Goal: Task Accomplishment & Management: Manage account settings

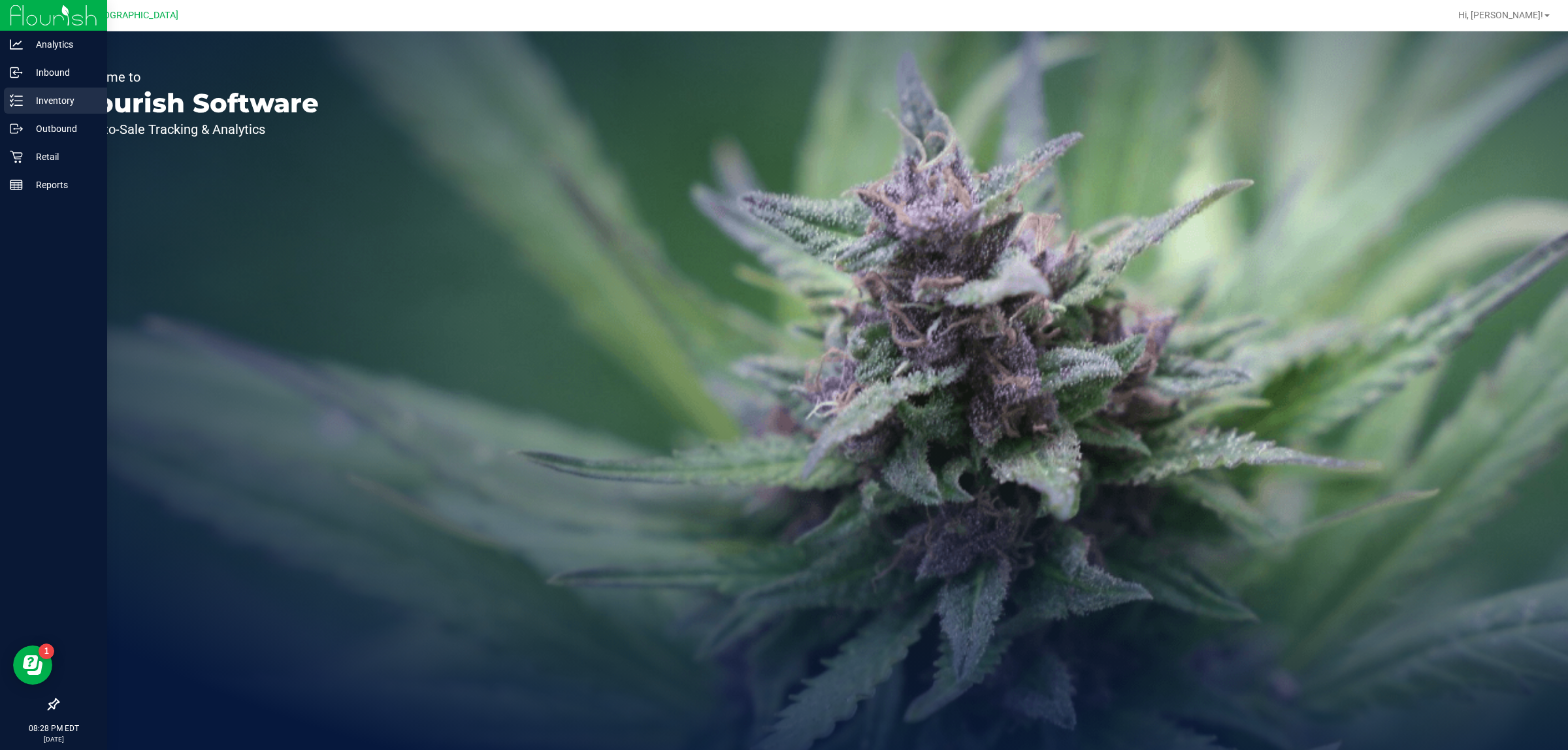
click at [43, 103] on p "Inventory" at bounding box center [62, 101] width 78 height 16
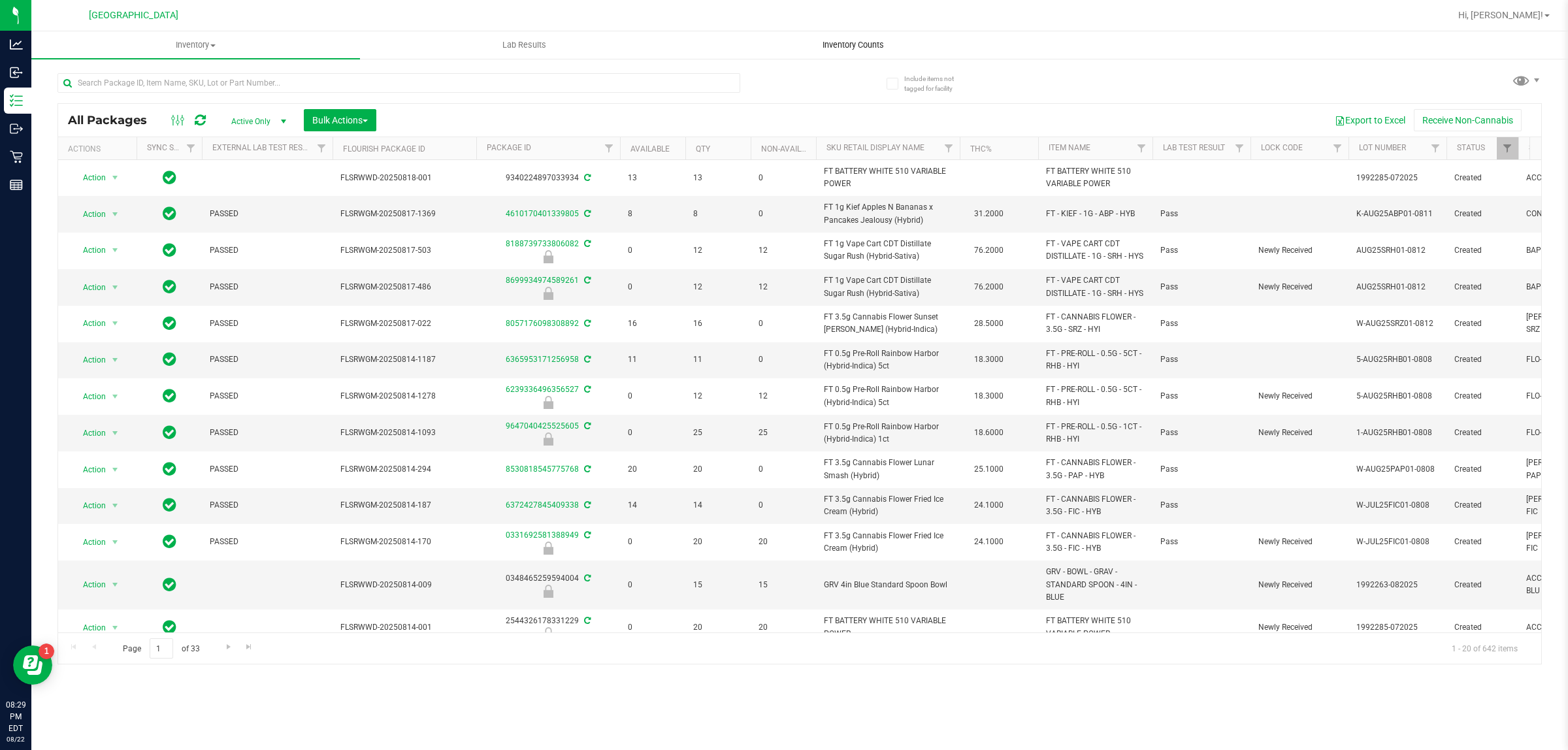
click at [826, 46] on span "Inventory Counts" at bounding box center [853, 44] width 97 height 12
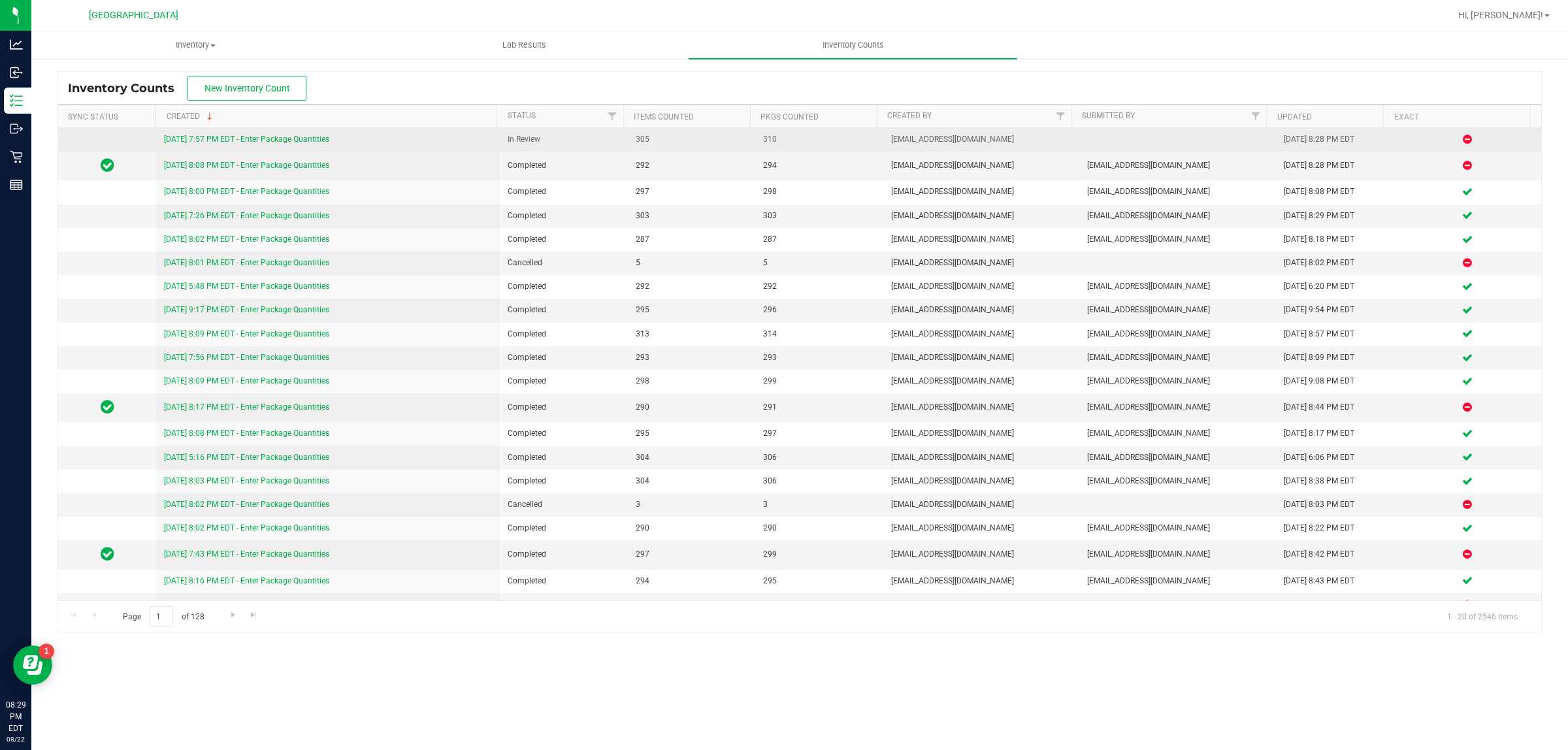
click at [304, 141] on link "[DATE] 7:57 PM EDT - Enter Package Quantities" at bounding box center [246, 139] width 165 height 9
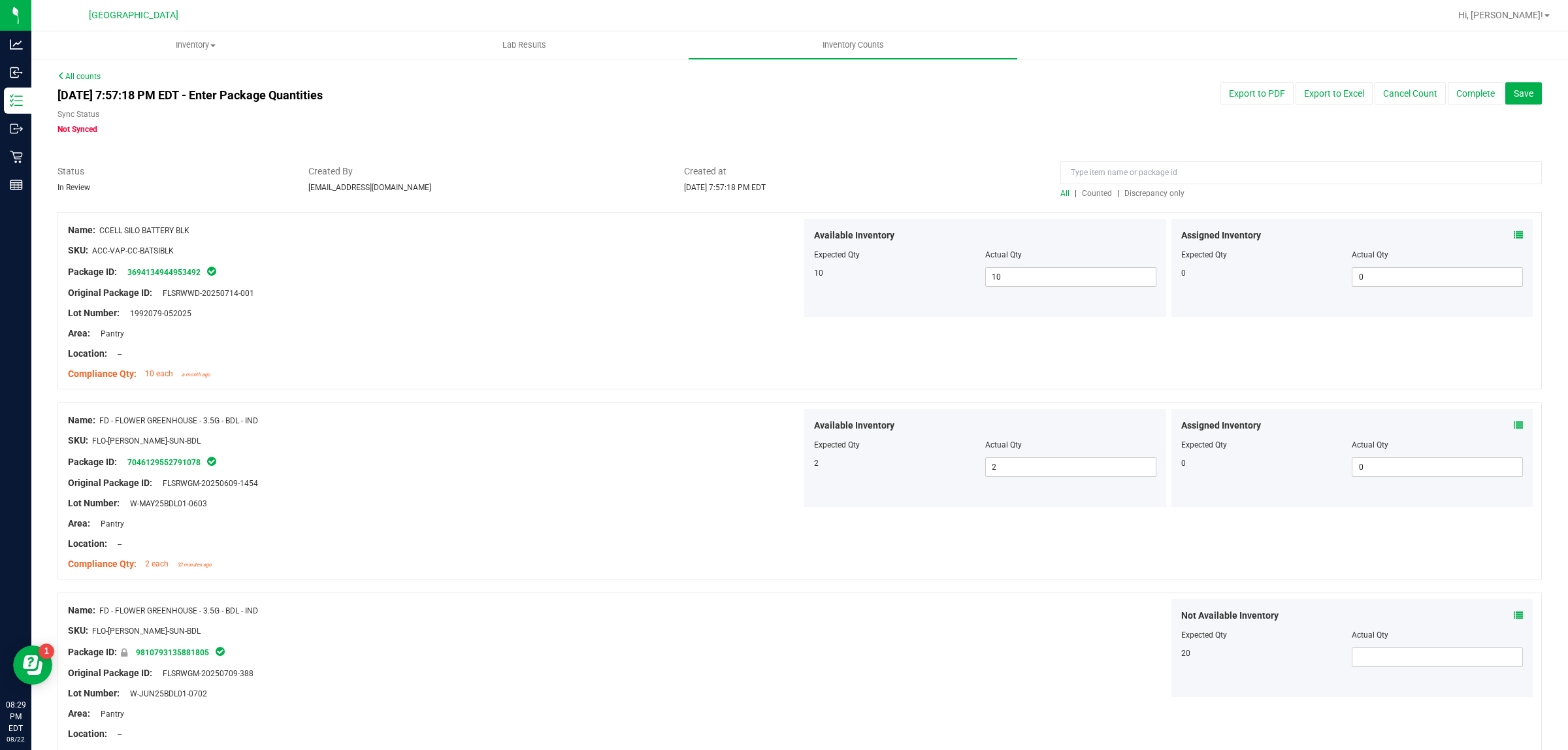
click at [1147, 191] on span "Discrepancy only" at bounding box center [1154, 193] width 60 height 9
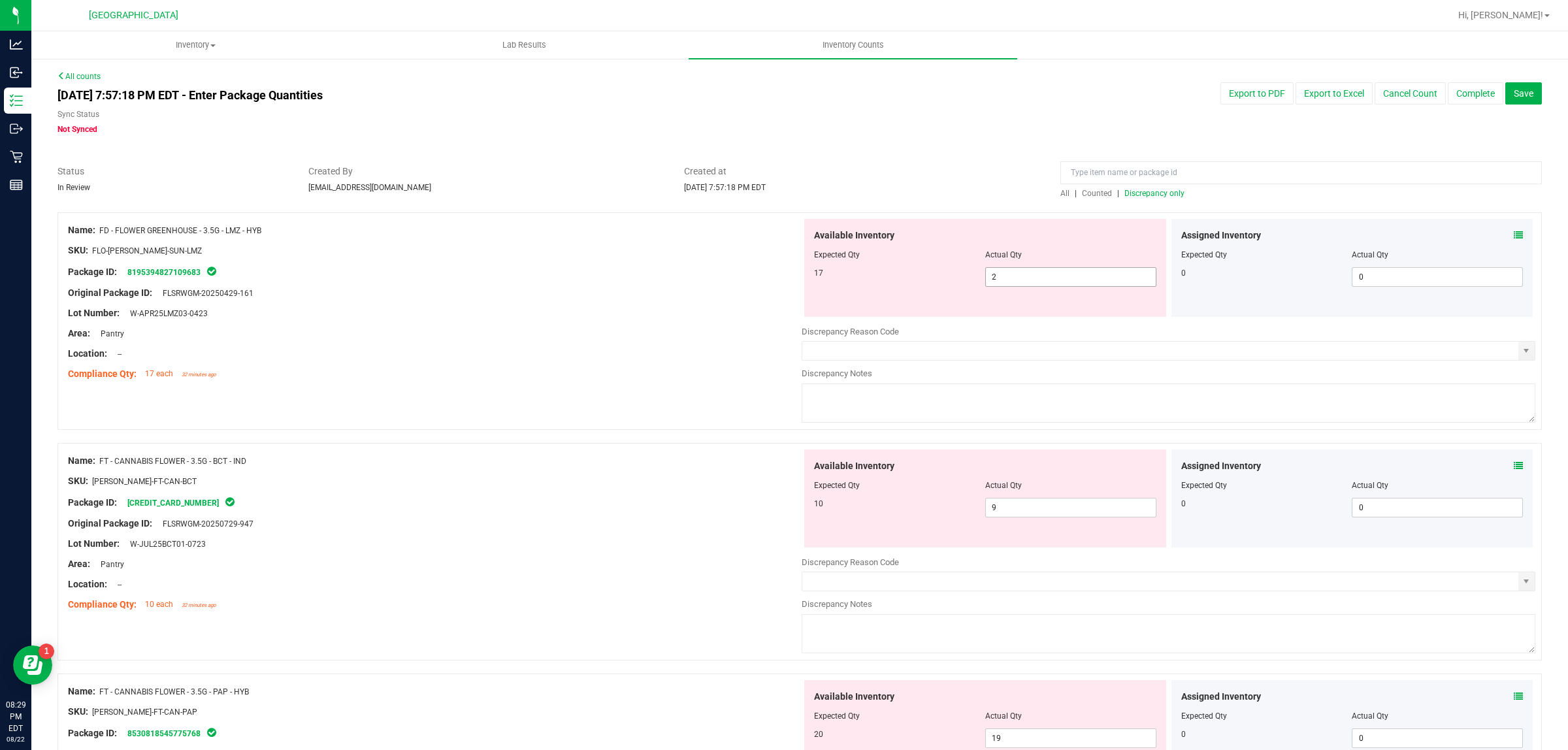
click at [1022, 276] on span "2 2" at bounding box center [1070, 277] width 171 height 20
click at [1022, 275] on input "2" at bounding box center [1071, 277] width 170 height 19
click at [1072, 172] on input at bounding box center [1300, 173] width 481 height 23
type input "dsc"
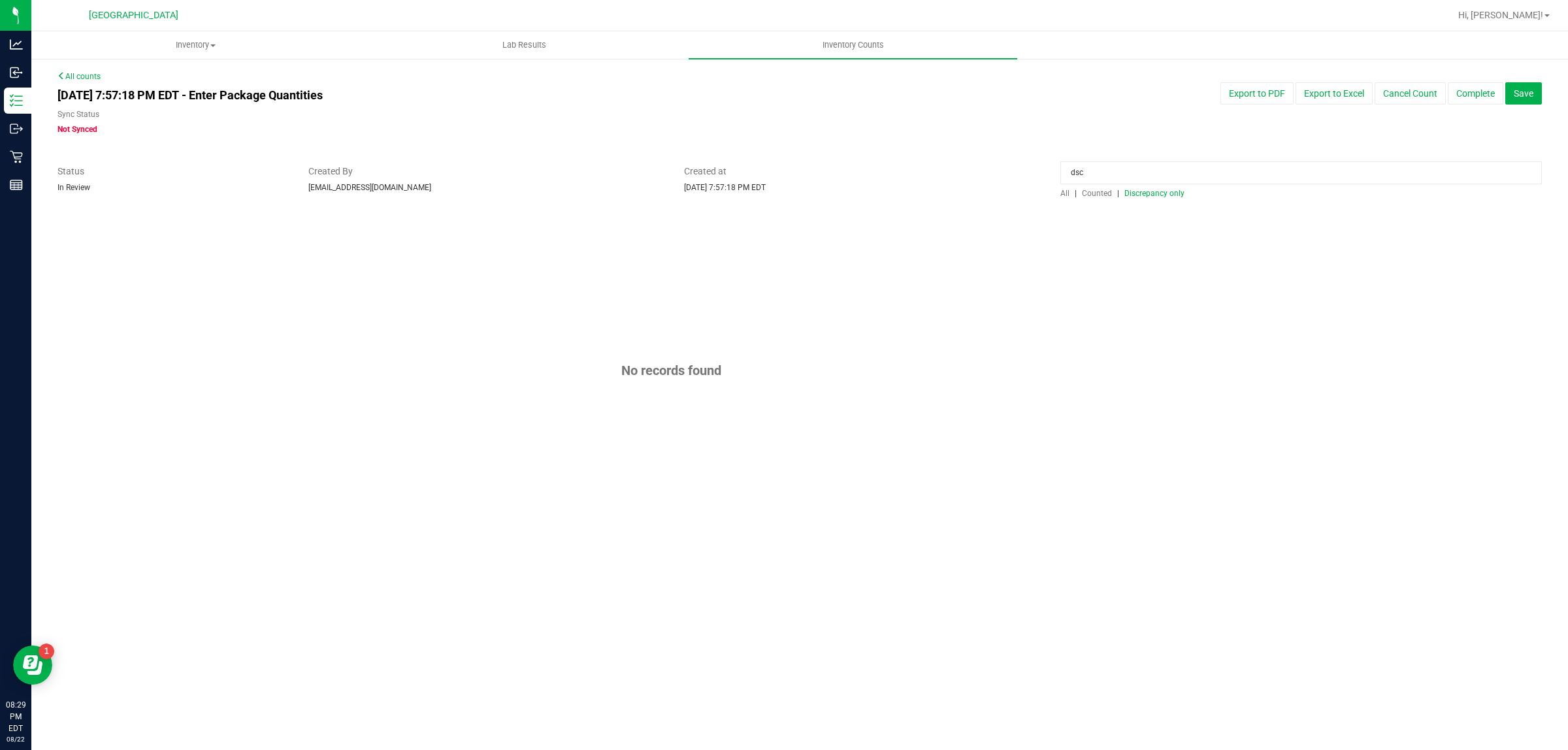
click at [1104, 176] on input "dsc" at bounding box center [1300, 173] width 481 height 23
type input "ffp"
click at [1141, 195] on span "Discrepancy only" at bounding box center [1154, 193] width 60 height 9
click at [1131, 175] on input "ffp" at bounding box center [1300, 173] width 481 height 23
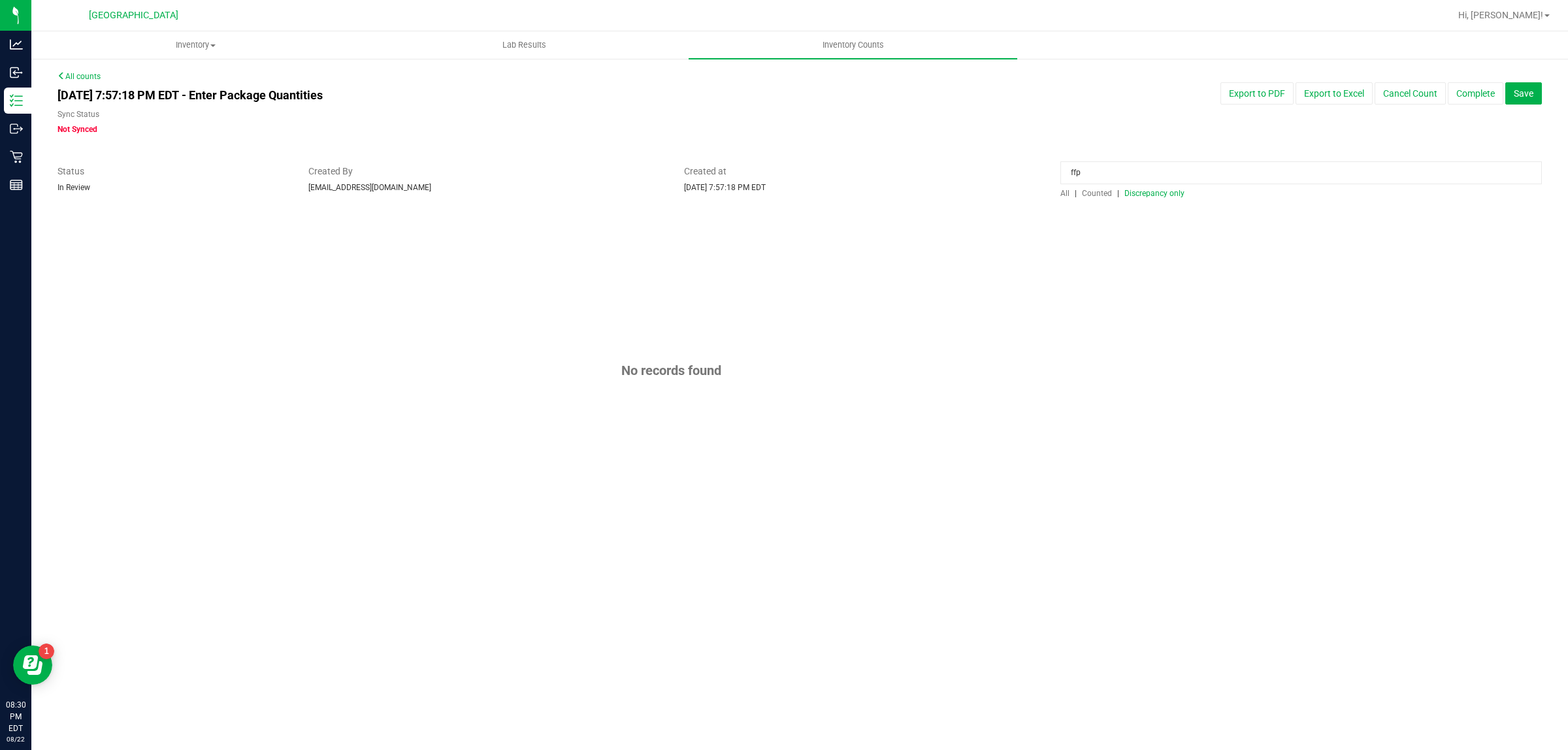
click at [1130, 175] on input "ffp" at bounding box center [1300, 173] width 481 height 23
click at [1105, 196] on span "Counted" at bounding box center [1096, 193] width 30 height 9
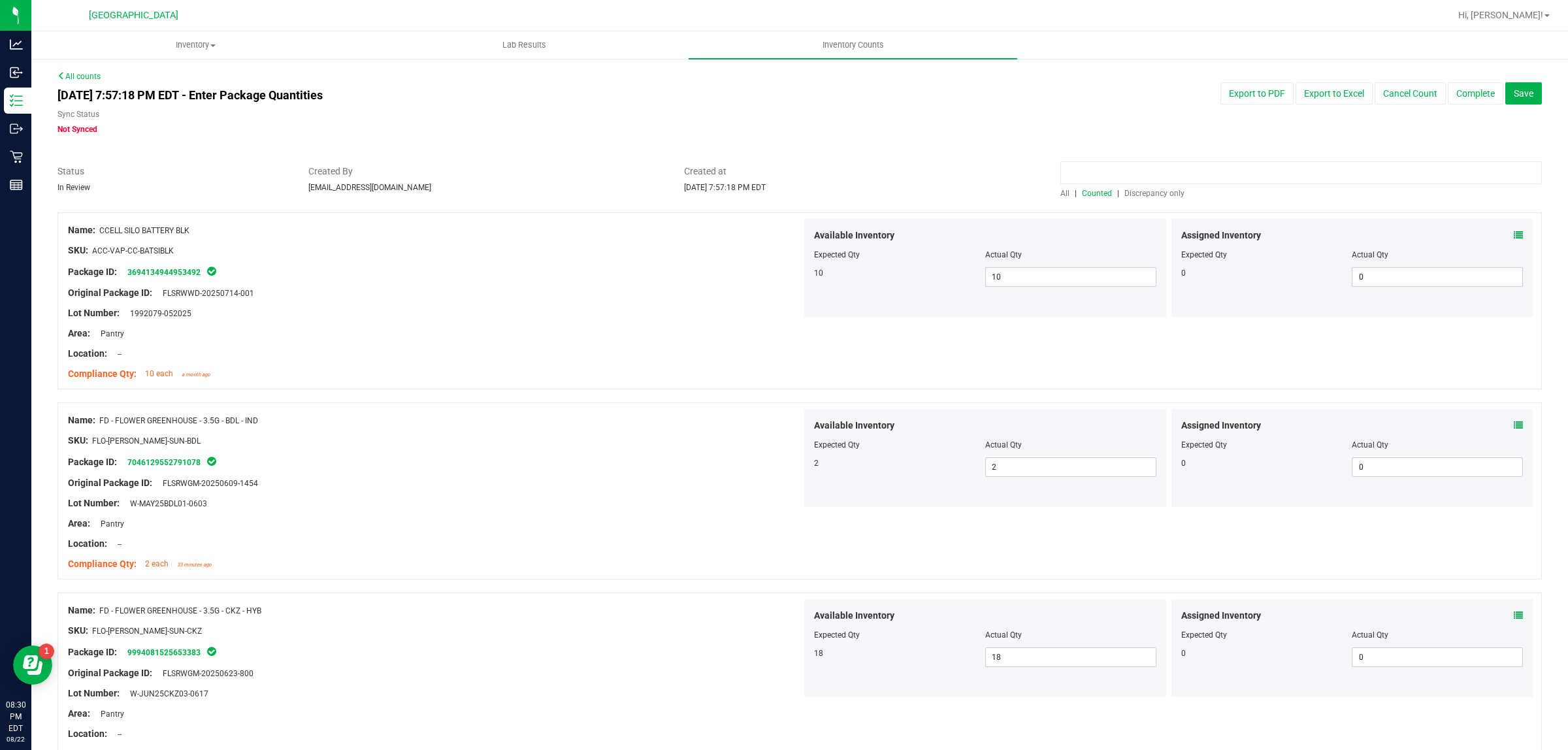
click at [1111, 170] on input at bounding box center [1300, 173] width 481 height 23
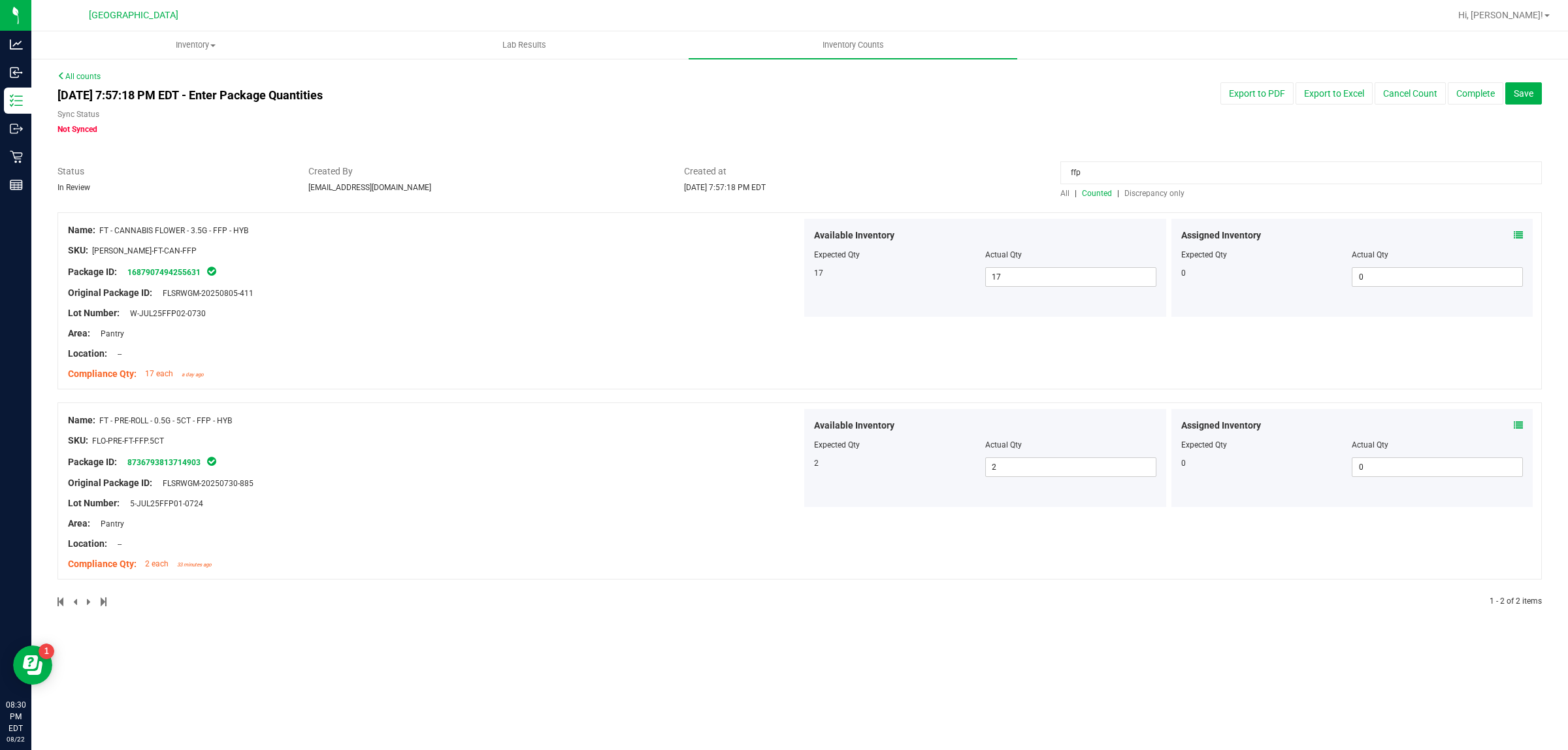
click at [1131, 164] on input "ffp" at bounding box center [1300, 173] width 481 height 23
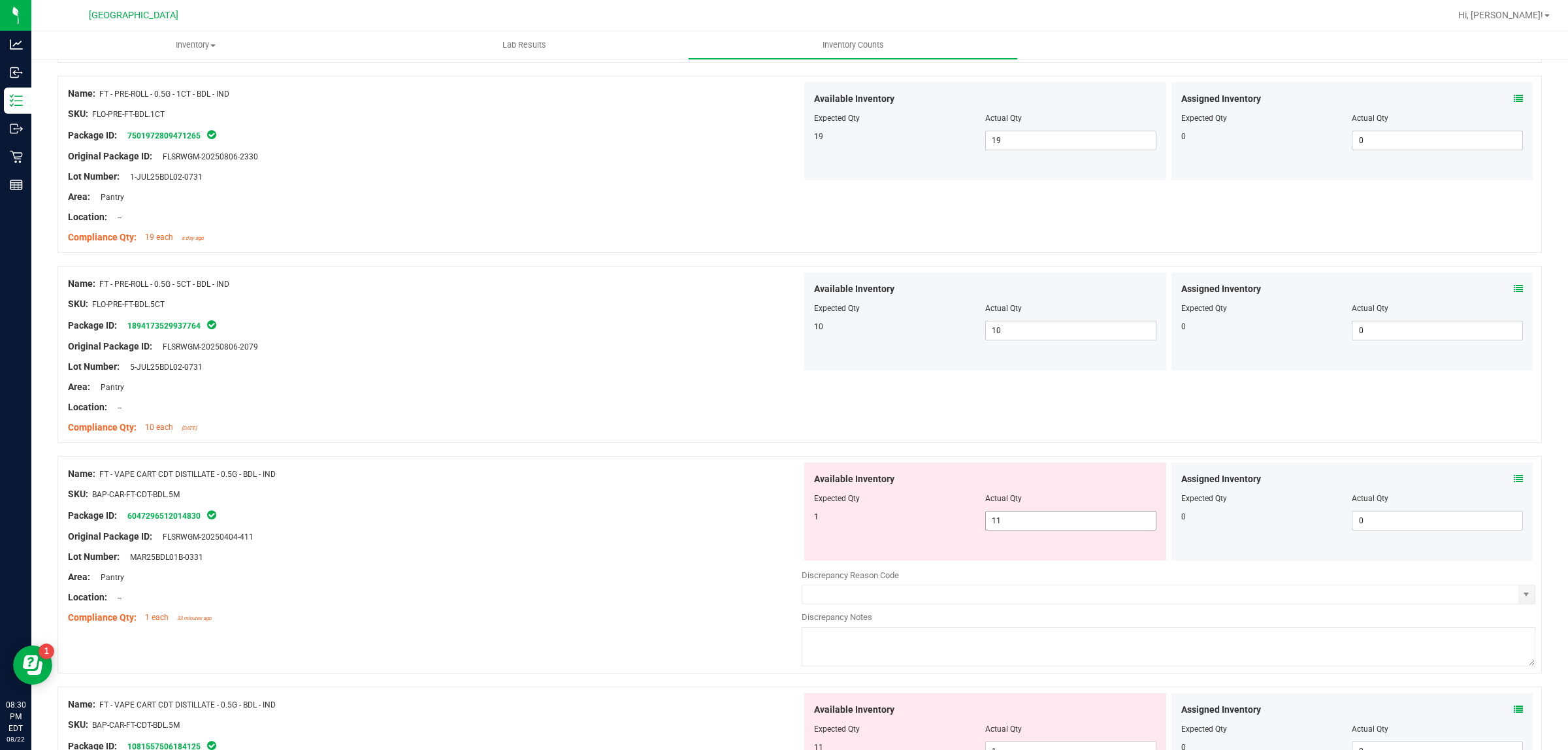
scroll to position [540, 0]
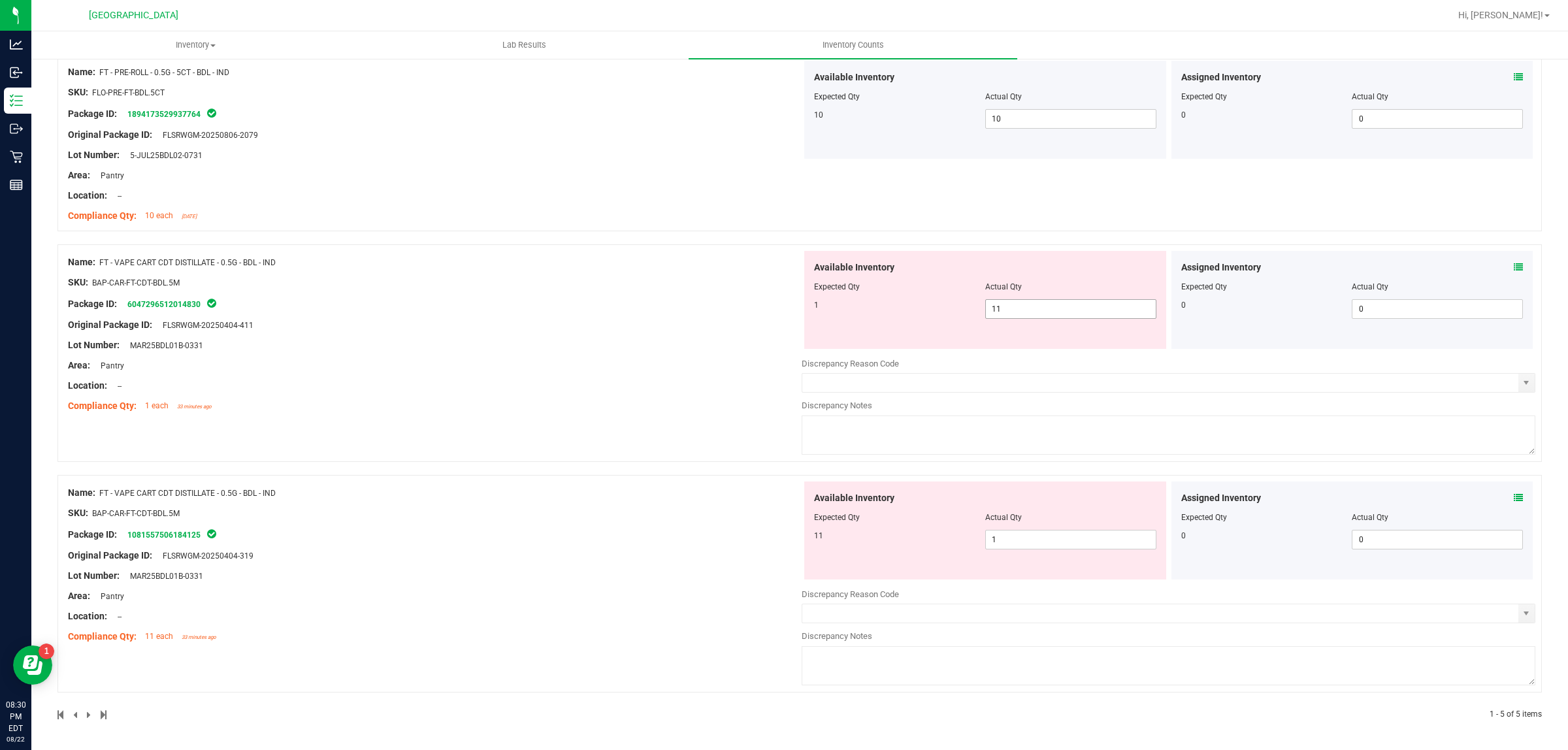
type input "bdl"
click at [1012, 312] on span "11 11" at bounding box center [1070, 309] width 171 height 20
click at [1510, 266] on div "Assigned Inventory Expected Qty Actual Qty 0 0 0" at bounding box center [1352, 300] width 362 height 98
click at [1513, 265] on icon at bounding box center [1517, 267] width 9 height 9
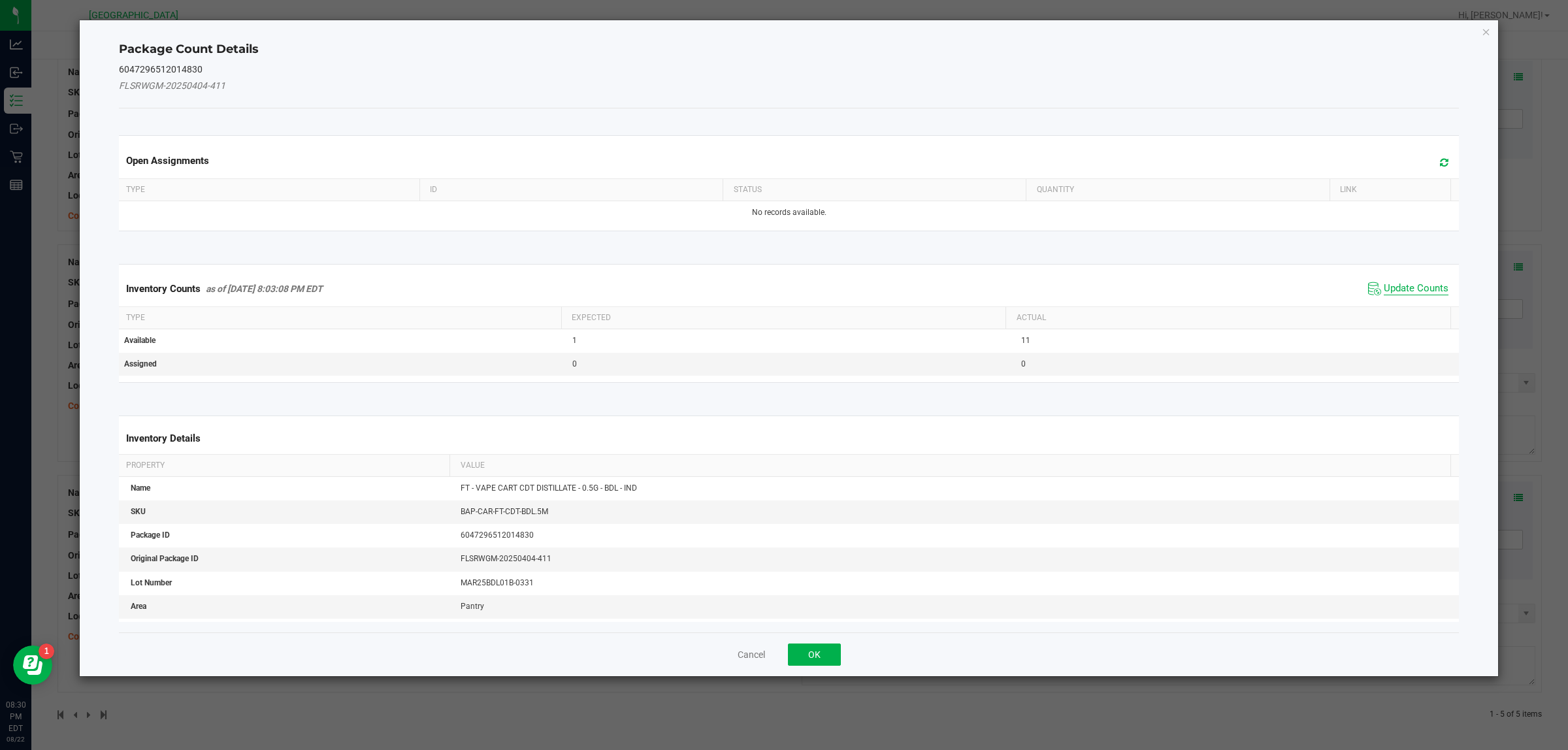
click at [1426, 288] on span "Update Counts" at bounding box center [1416, 288] width 65 height 13
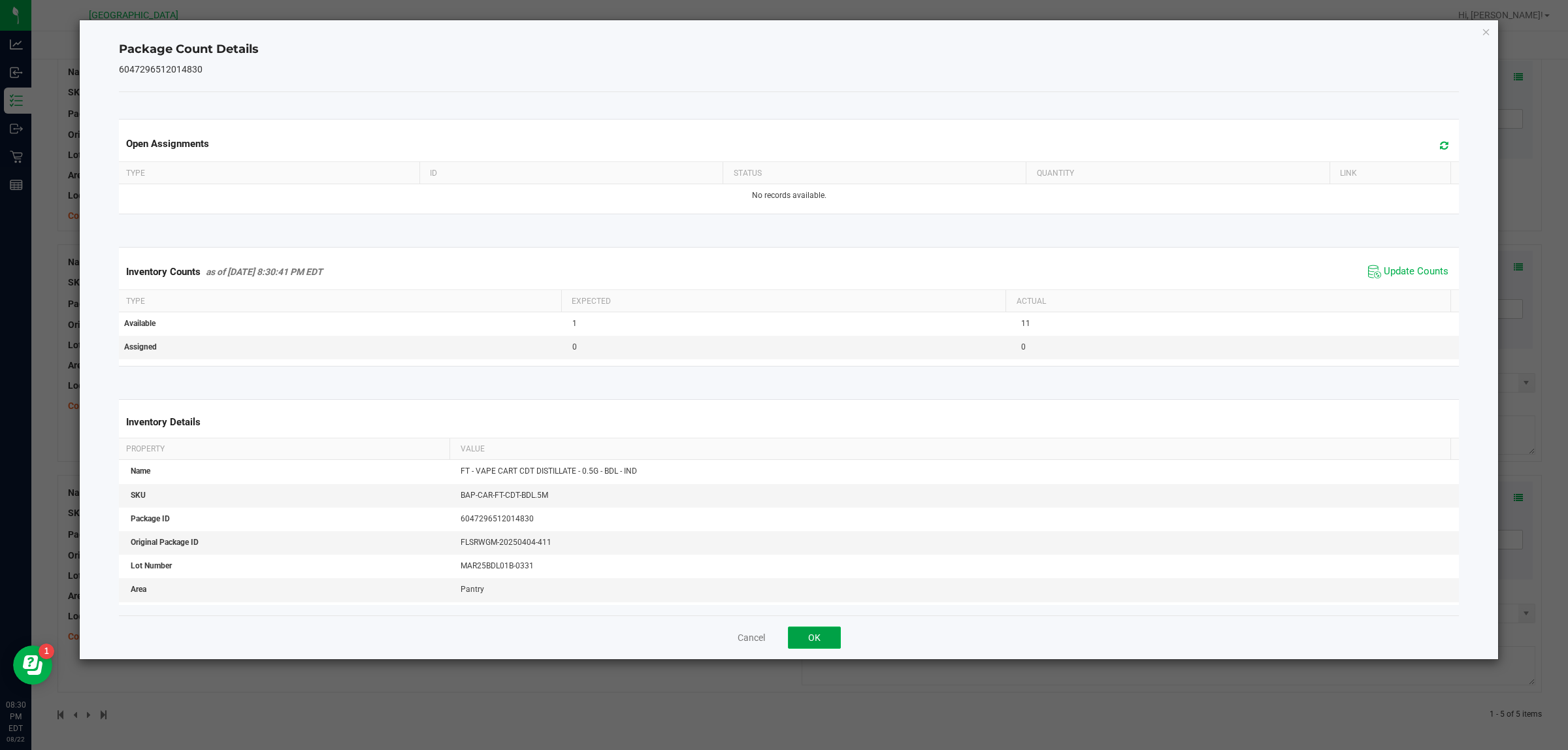
click at [831, 629] on button "OK" at bounding box center [815, 637] width 53 height 22
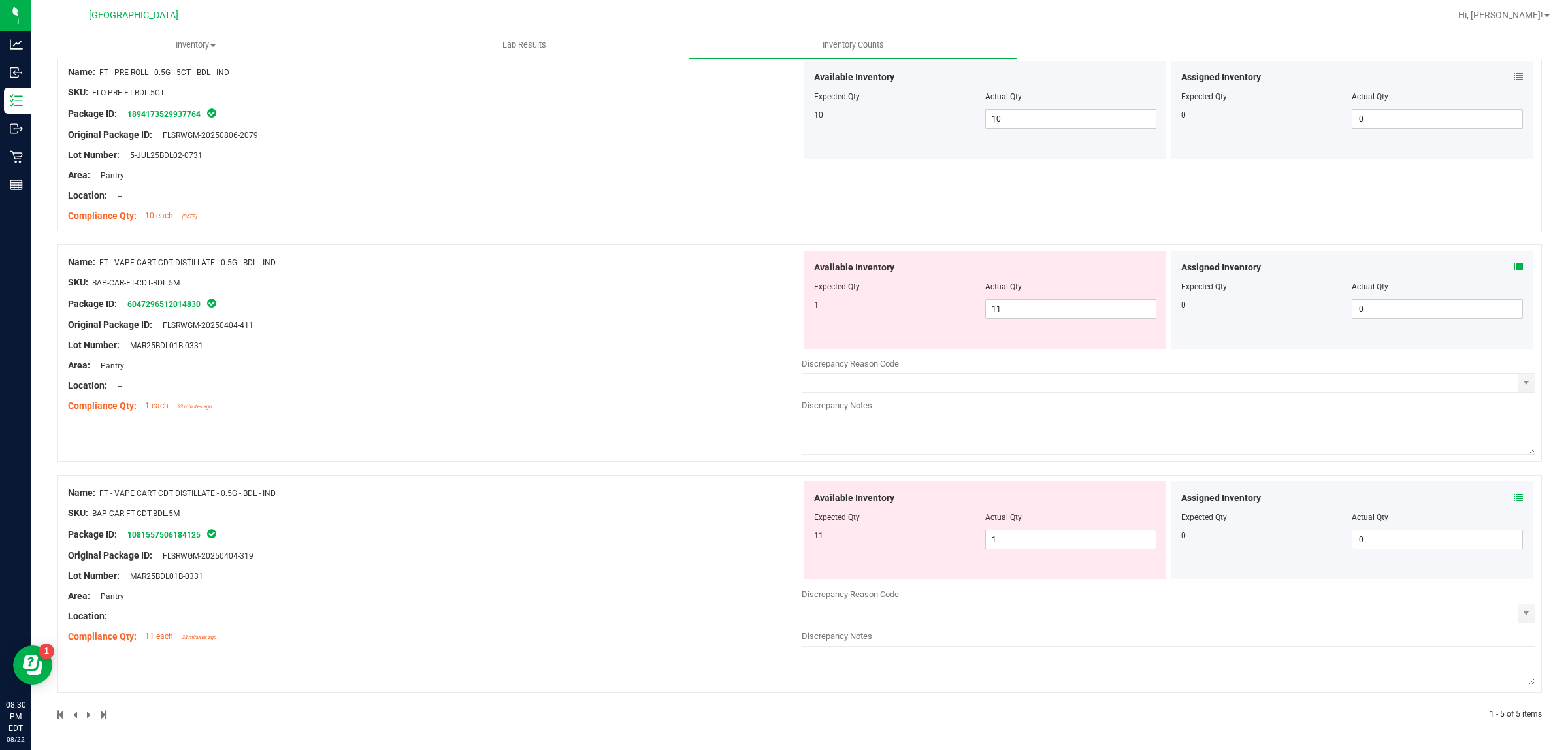
click at [1513, 498] on icon at bounding box center [1517, 497] width 9 height 9
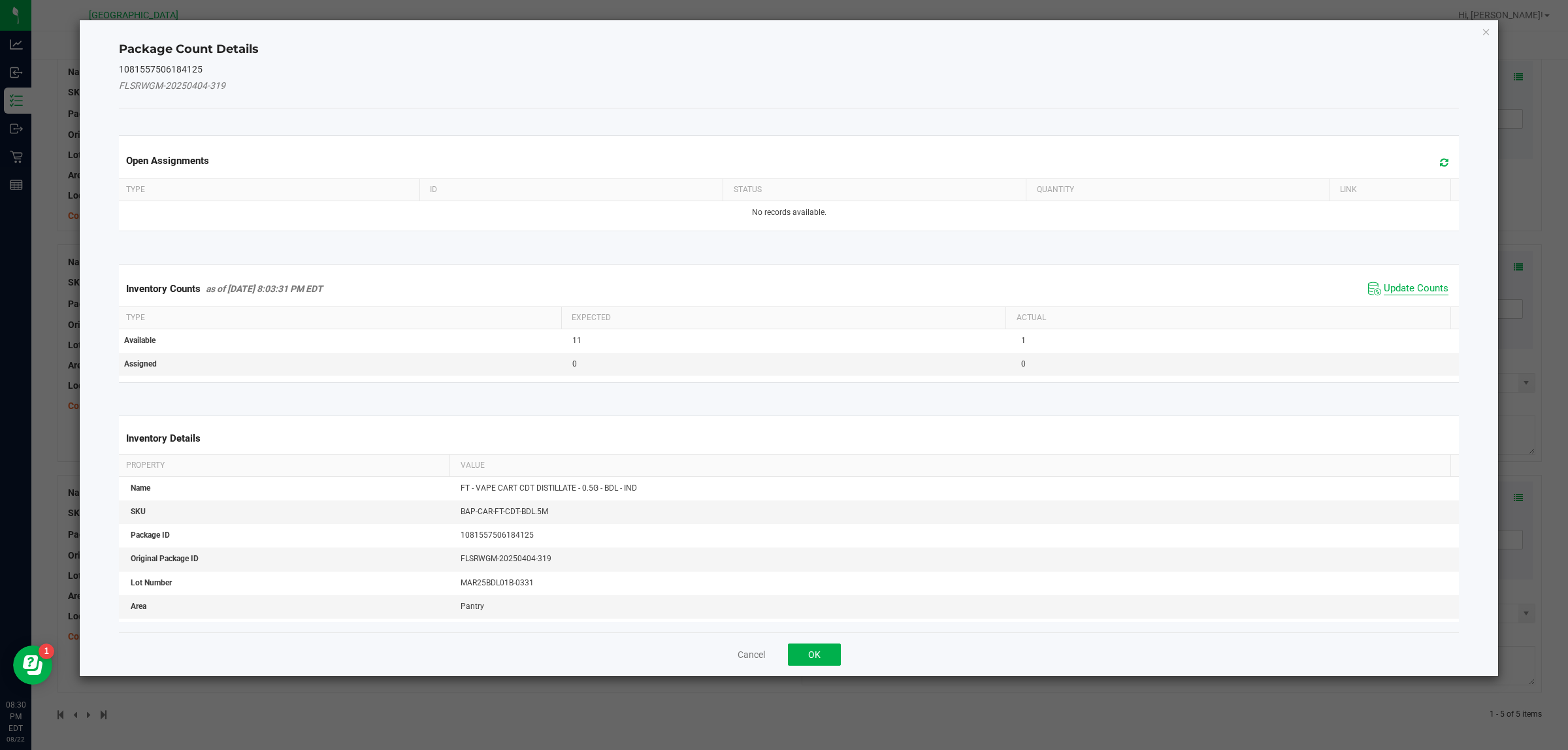
click at [1384, 289] on span "Update Counts" at bounding box center [1416, 288] width 65 height 13
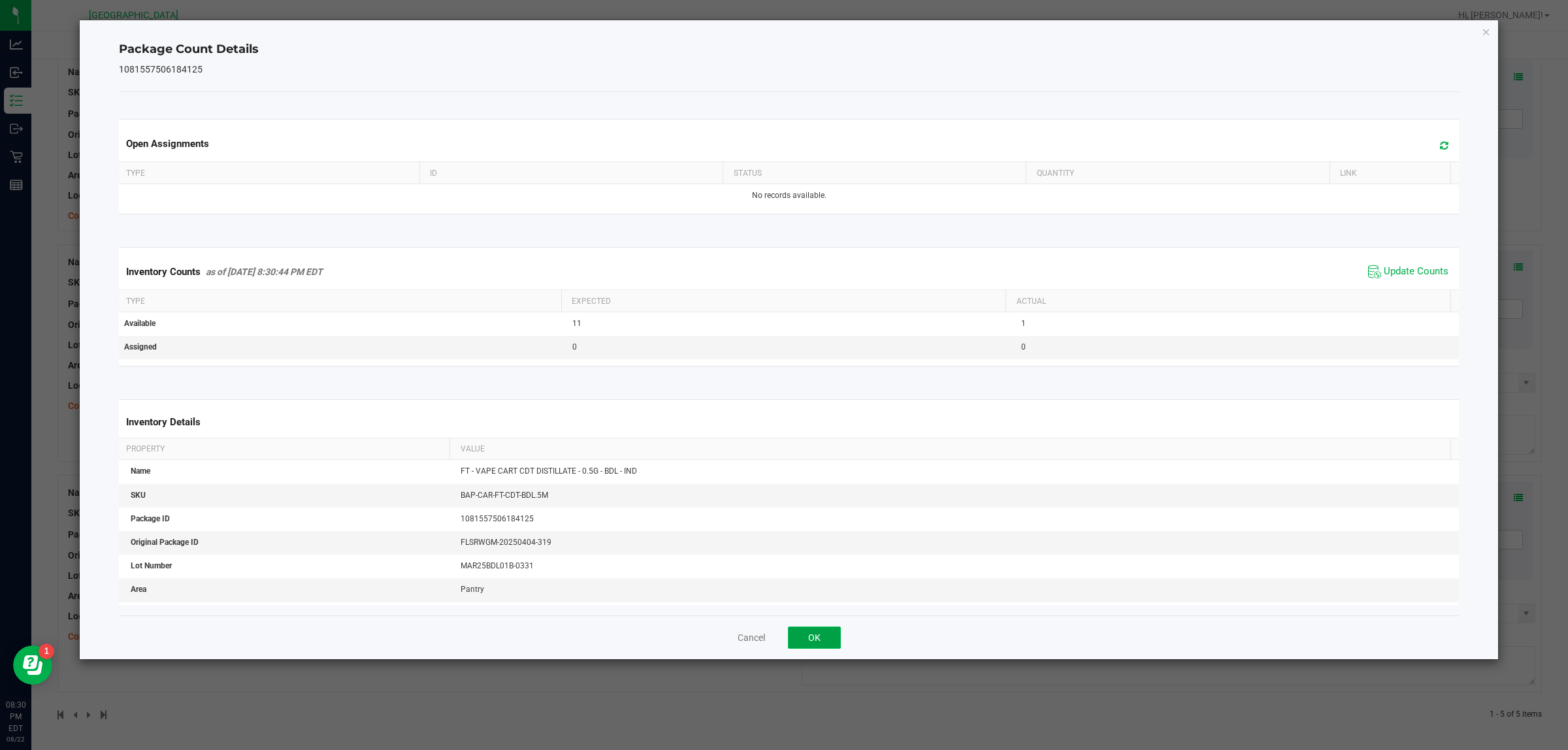
click at [831, 635] on button "OK" at bounding box center [815, 637] width 53 height 22
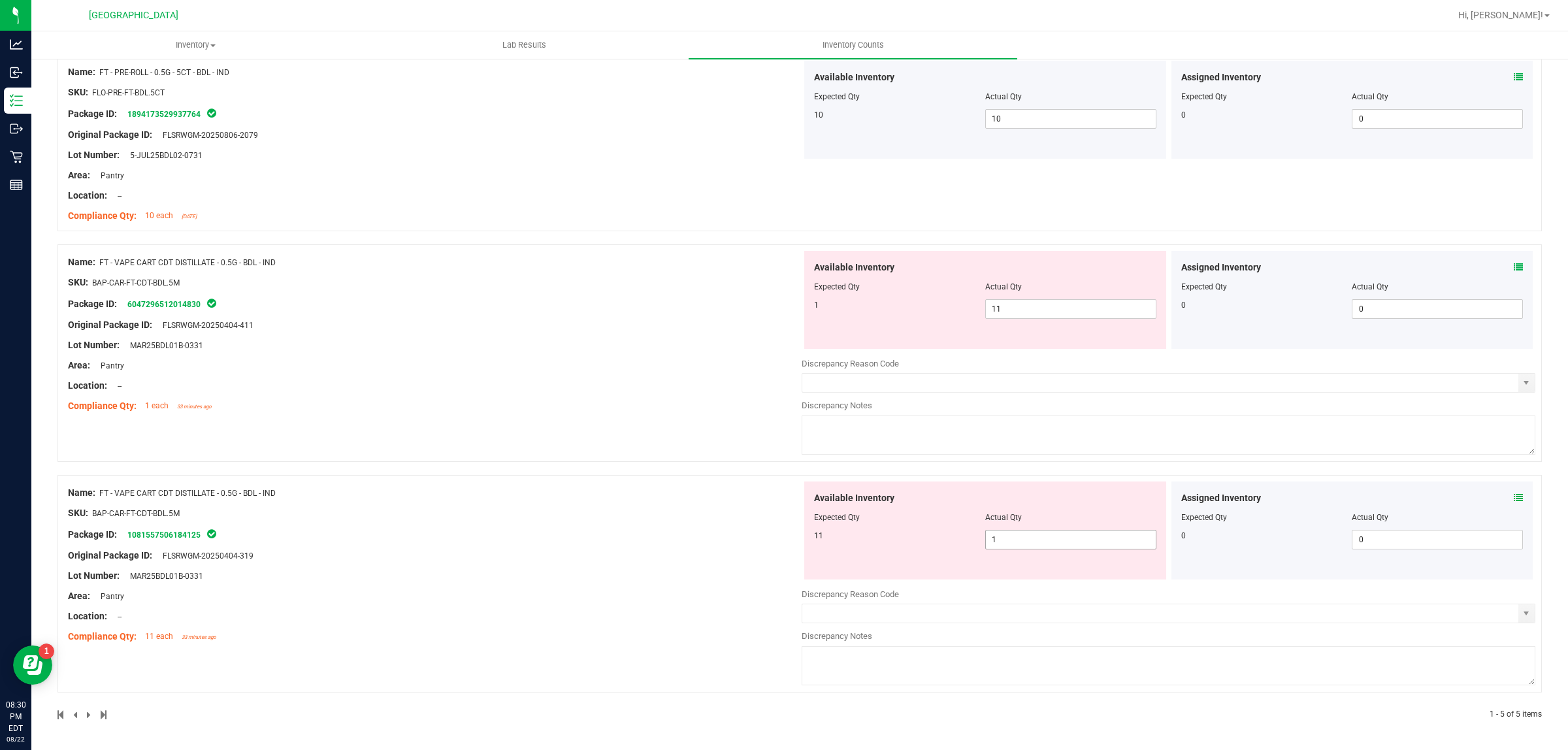
click at [1043, 544] on span "1 1" at bounding box center [1070, 540] width 171 height 20
type input "11"
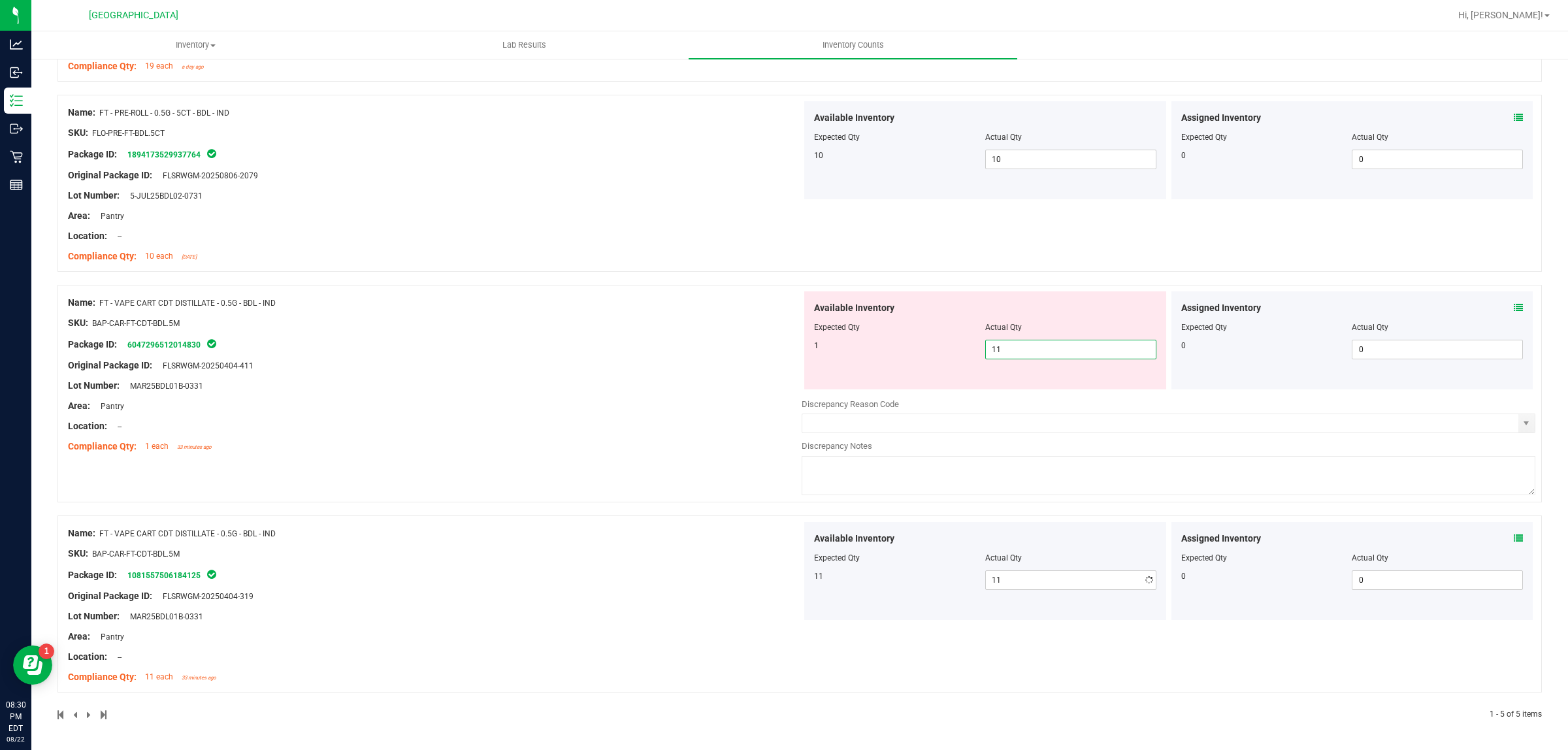
click at [1039, 309] on div "Available Inventory Expected Qty Actual Qty 1 11 11" at bounding box center [985, 340] width 362 height 98
type input "1"
click at [843, 302] on div "Name: FD - FLOWER GREENHOUSE - 3.5G - BDL - IND SKU: FLO-[PERSON_NAME]-SUN-BDL …" at bounding box center [800, 217] width 1484 height 1006
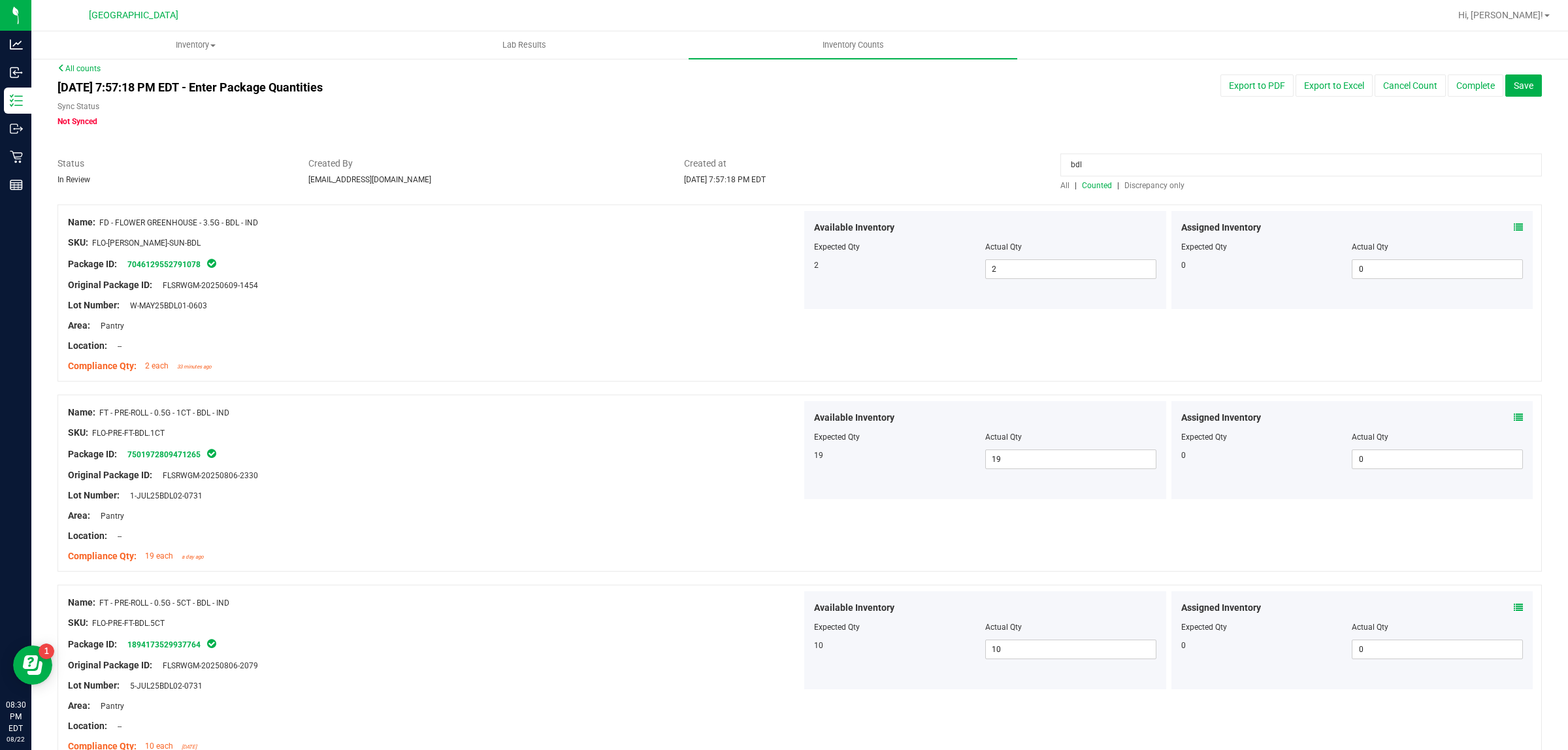
scroll to position [0, 0]
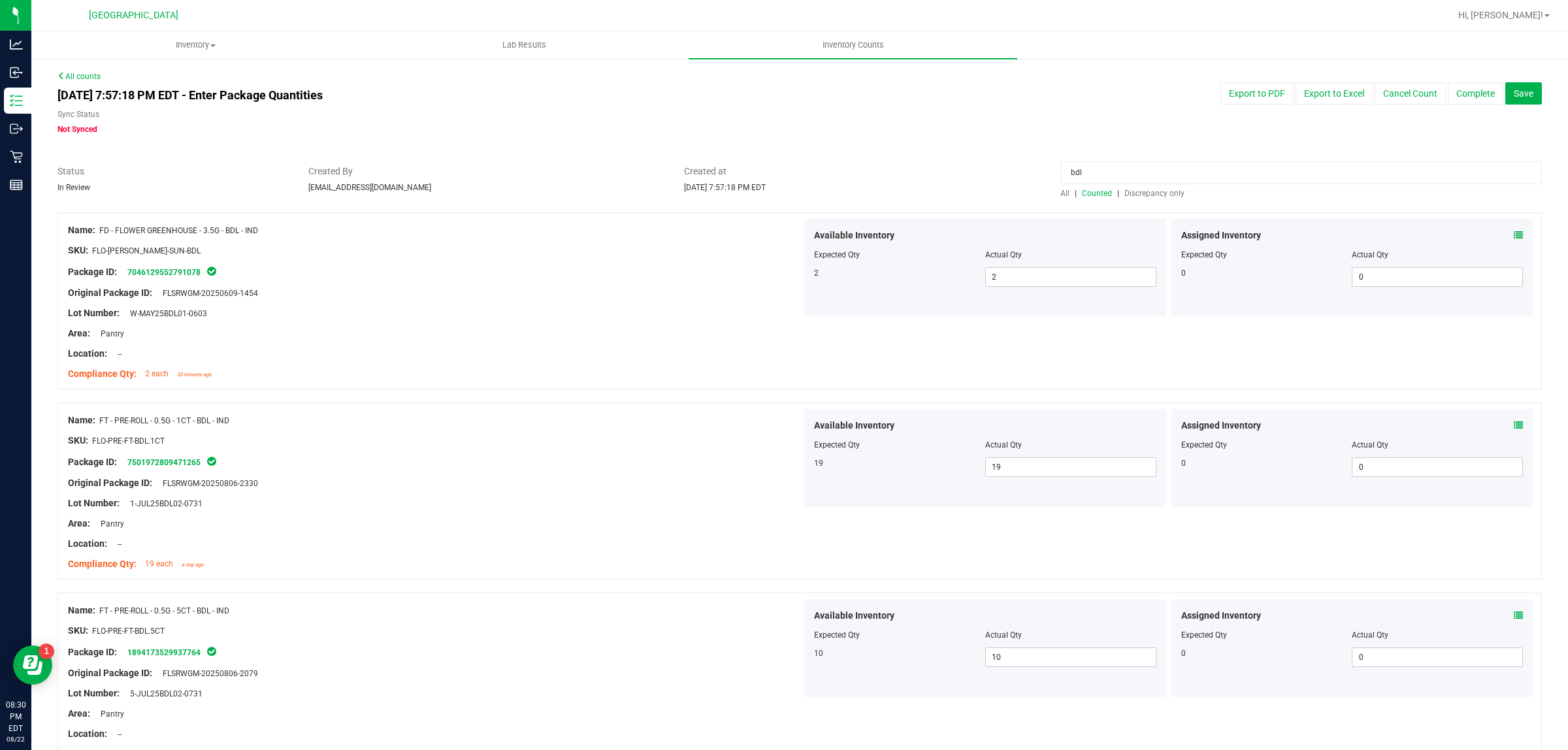
click at [1147, 175] on input "bdl" at bounding box center [1300, 173] width 481 height 23
click at [1147, 174] on input "bdl" at bounding box center [1300, 173] width 481 height 23
click at [1165, 195] on span "Discrepancy only" at bounding box center [1154, 193] width 60 height 9
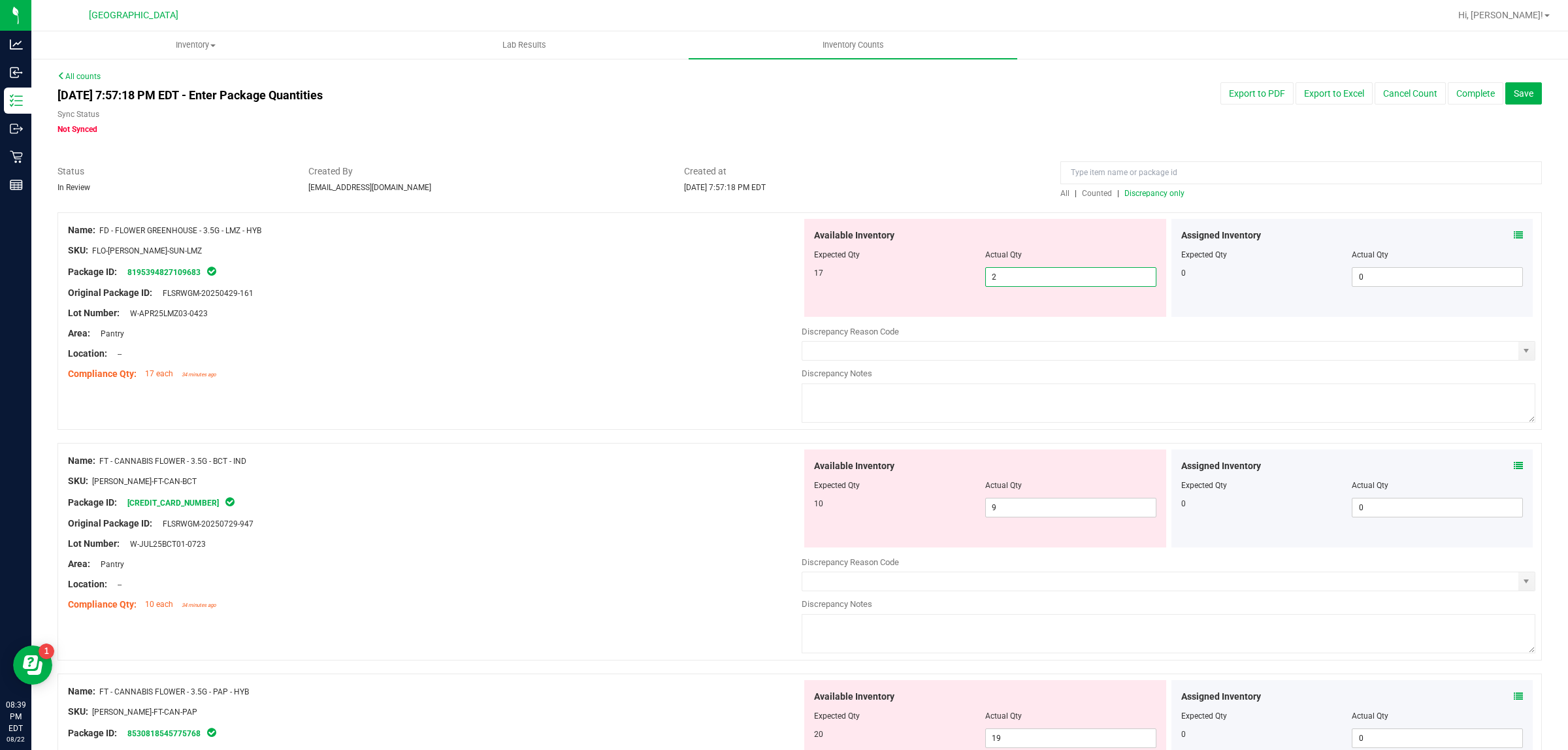
click at [1101, 279] on span "2 2" at bounding box center [1070, 277] width 171 height 20
click at [1101, 279] on input "2" at bounding box center [1071, 277] width 170 height 19
type input "17"
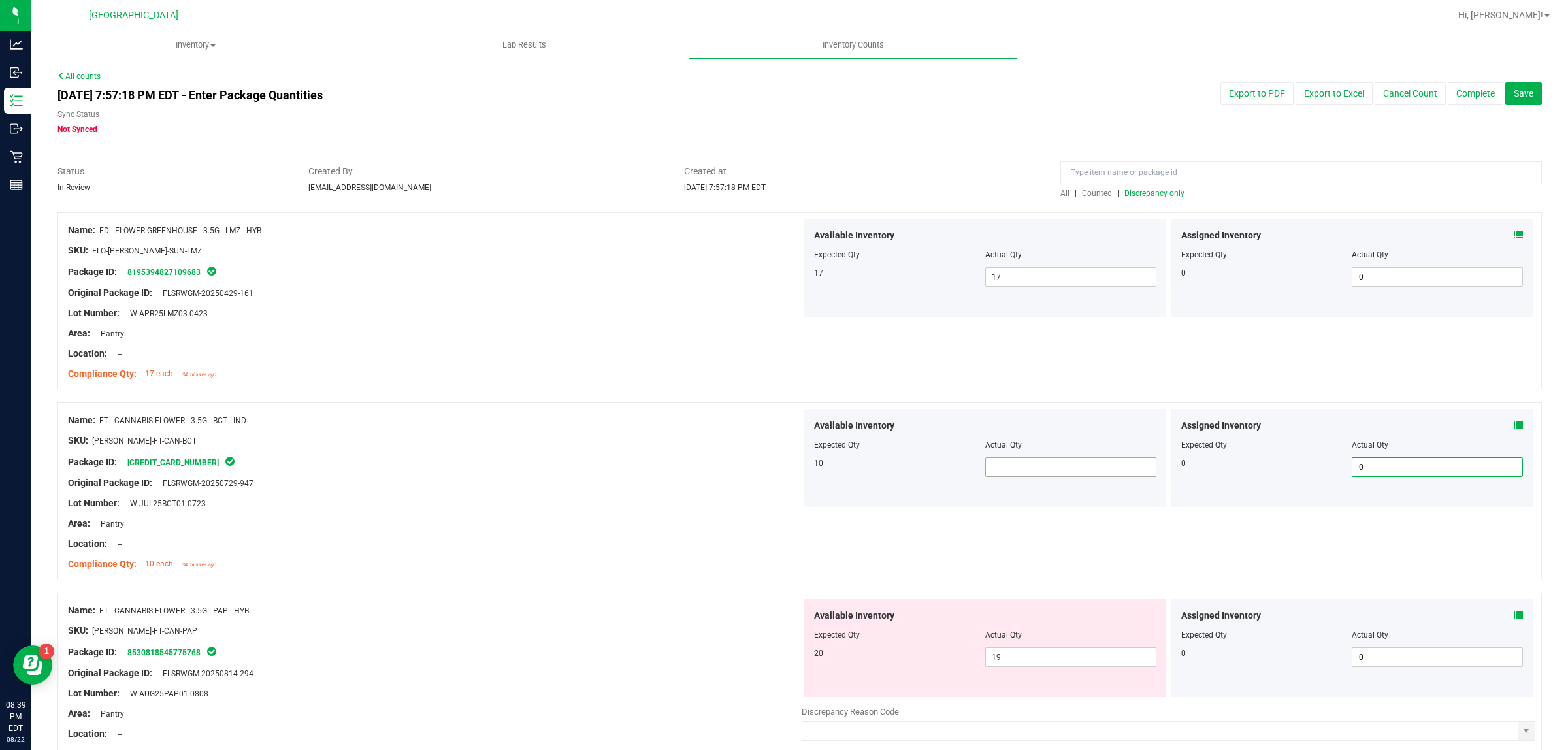
click at [1066, 459] on span at bounding box center [1070, 467] width 171 height 20
type input "10"
type input "1"
type input "20"
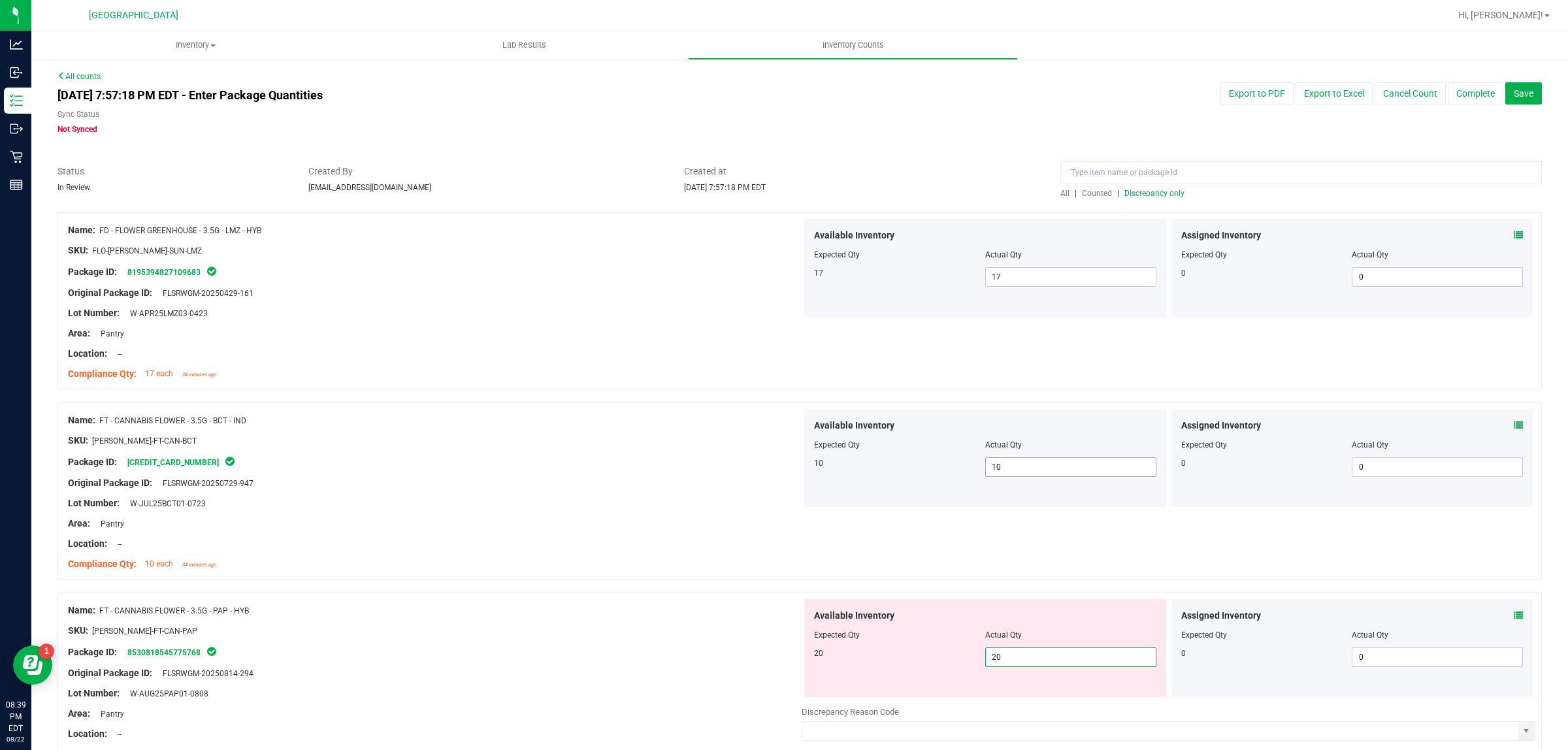
type input "20"
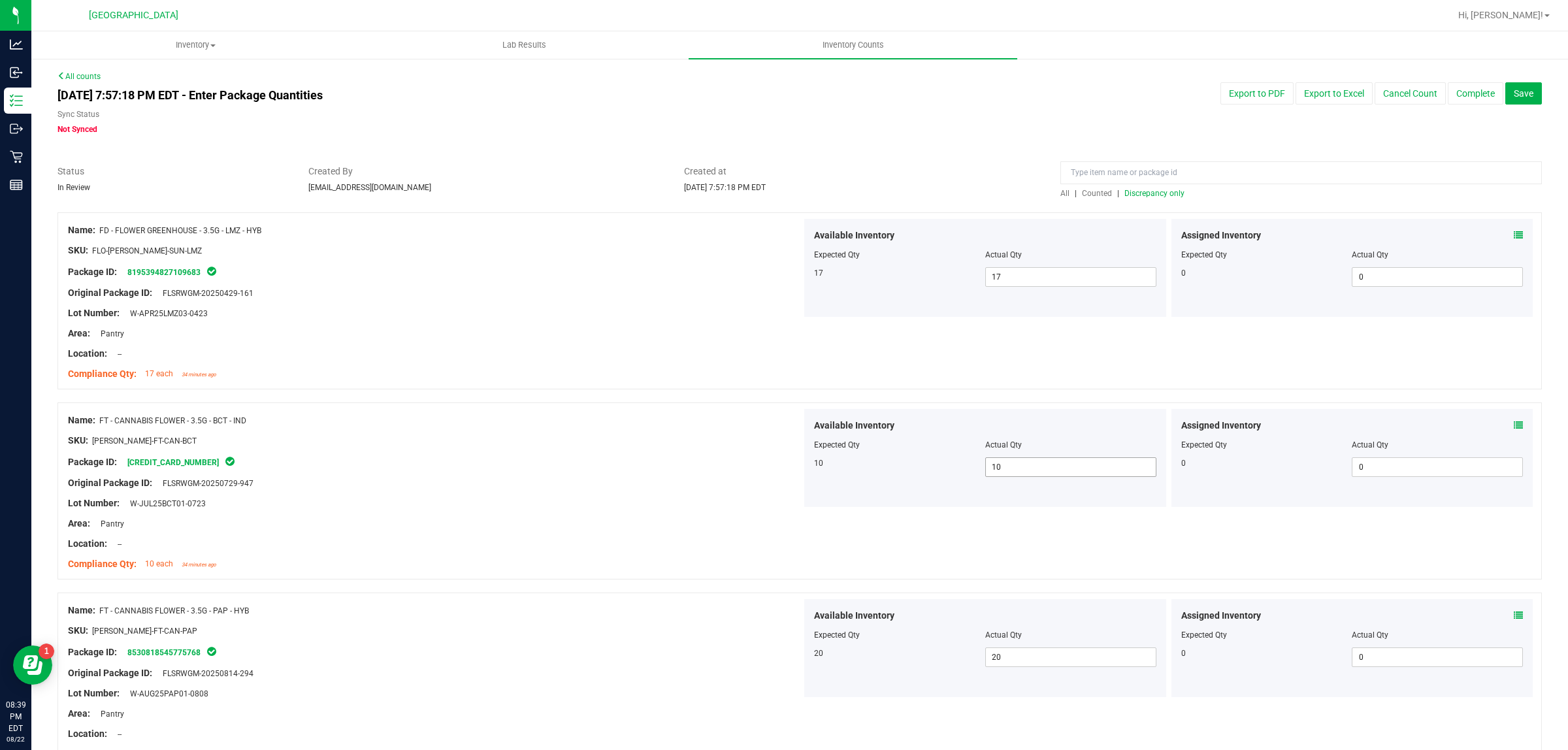
scroll to position [452, 0]
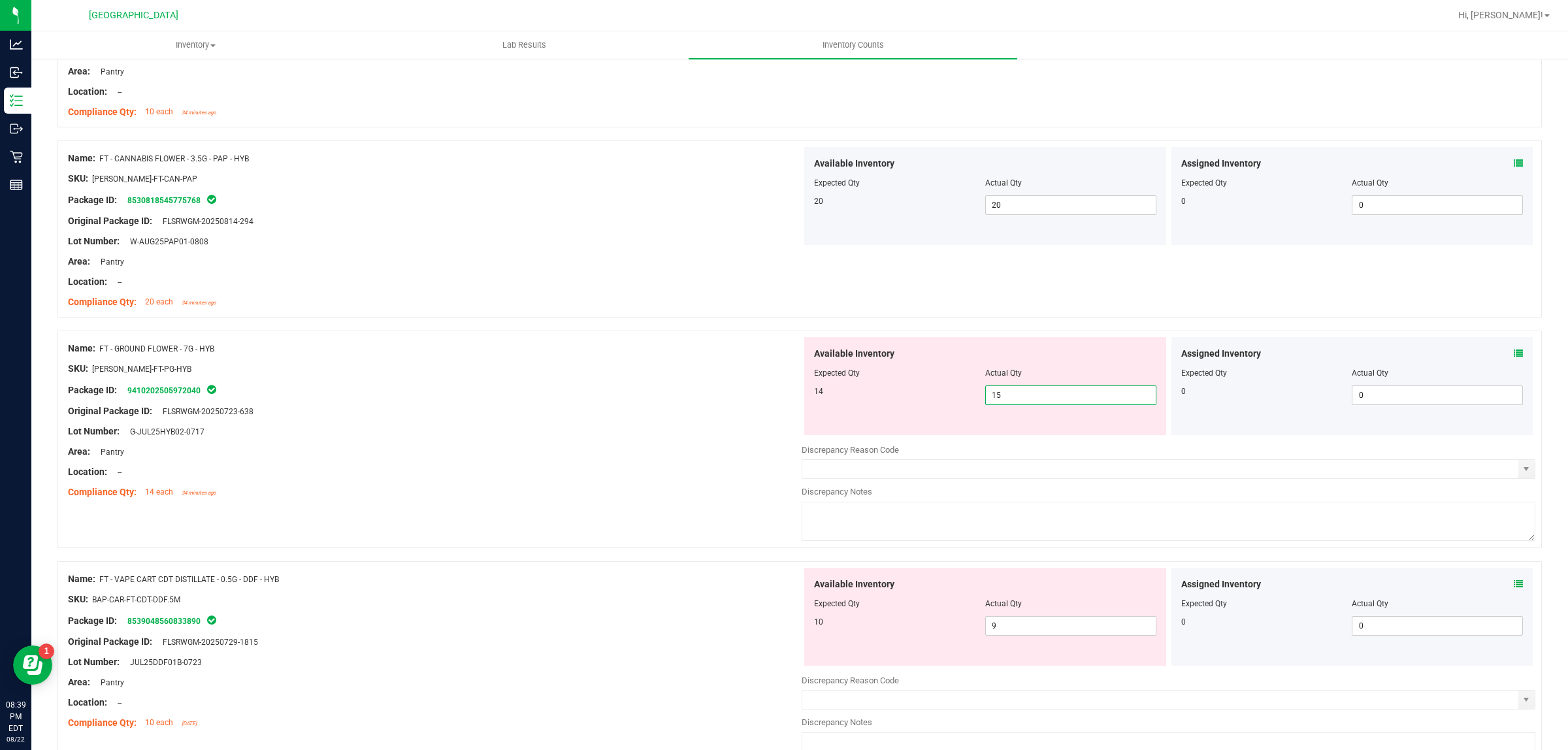
click at [1019, 399] on span "15 15" at bounding box center [1070, 395] width 171 height 20
click at [1019, 399] on input "15" at bounding box center [1071, 395] width 170 height 19
type input "14"
click at [1083, 628] on div "Available Inventory Expected Qty Actual Qty 10 9 9" at bounding box center [1168, 671] width 734 height 207
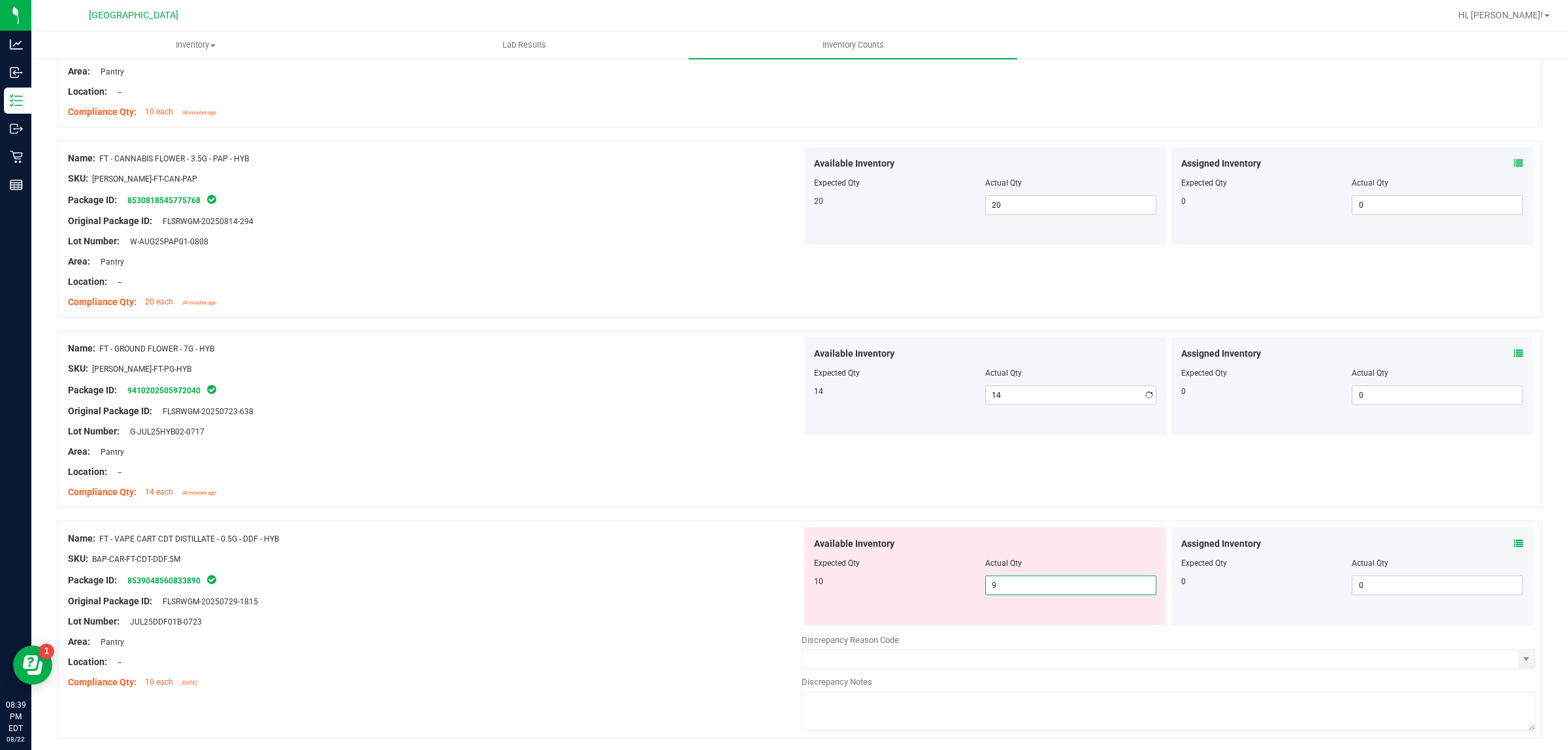
click at [1081, 628] on div at bounding box center [1168, 629] width 734 height 6
click at [1081, 595] on span "9 9" at bounding box center [1070, 585] width 171 height 20
click at [1079, 593] on span "9 9" at bounding box center [1070, 585] width 171 height 20
click at [1079, 587] on input "9" at bounding box center [1071, 585] width 170 height 19
click at [1112, 582] on input "9" at bounding box center [1071, 585] width 170 height 19
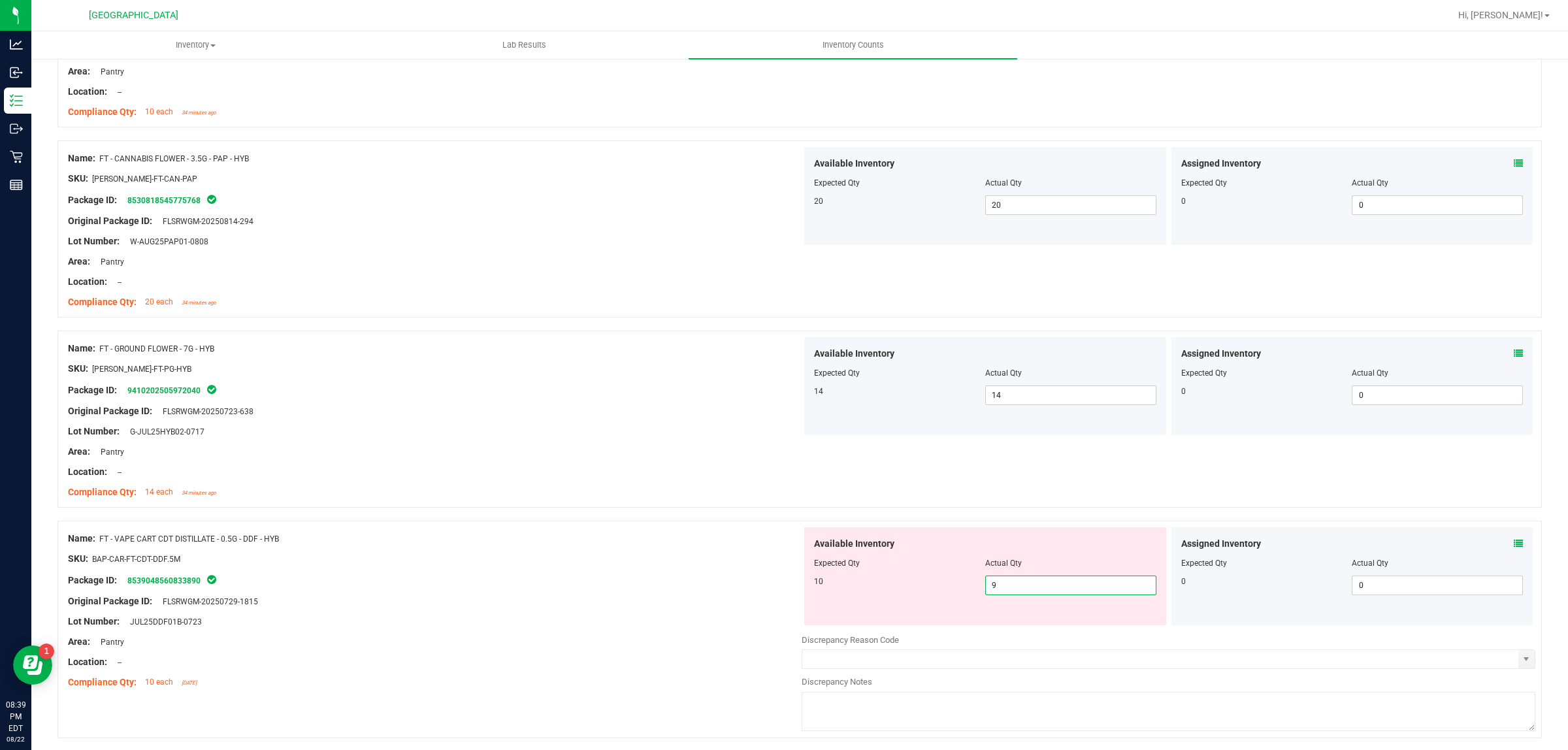
click at [1112, 582] on input "9" at bounding box center [1071, 585] width 170 height 19
type input "10"
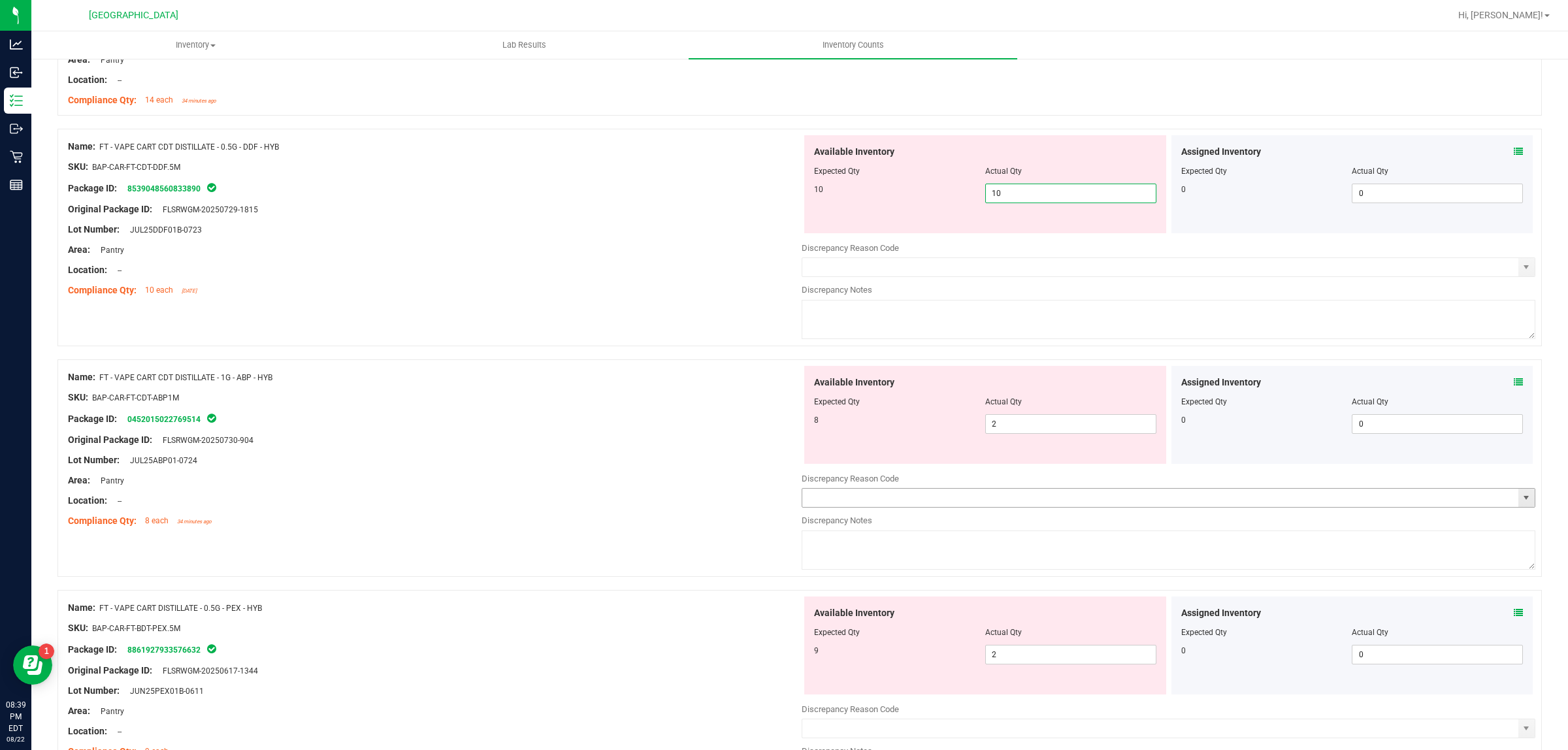
scroll to position [861, 0]
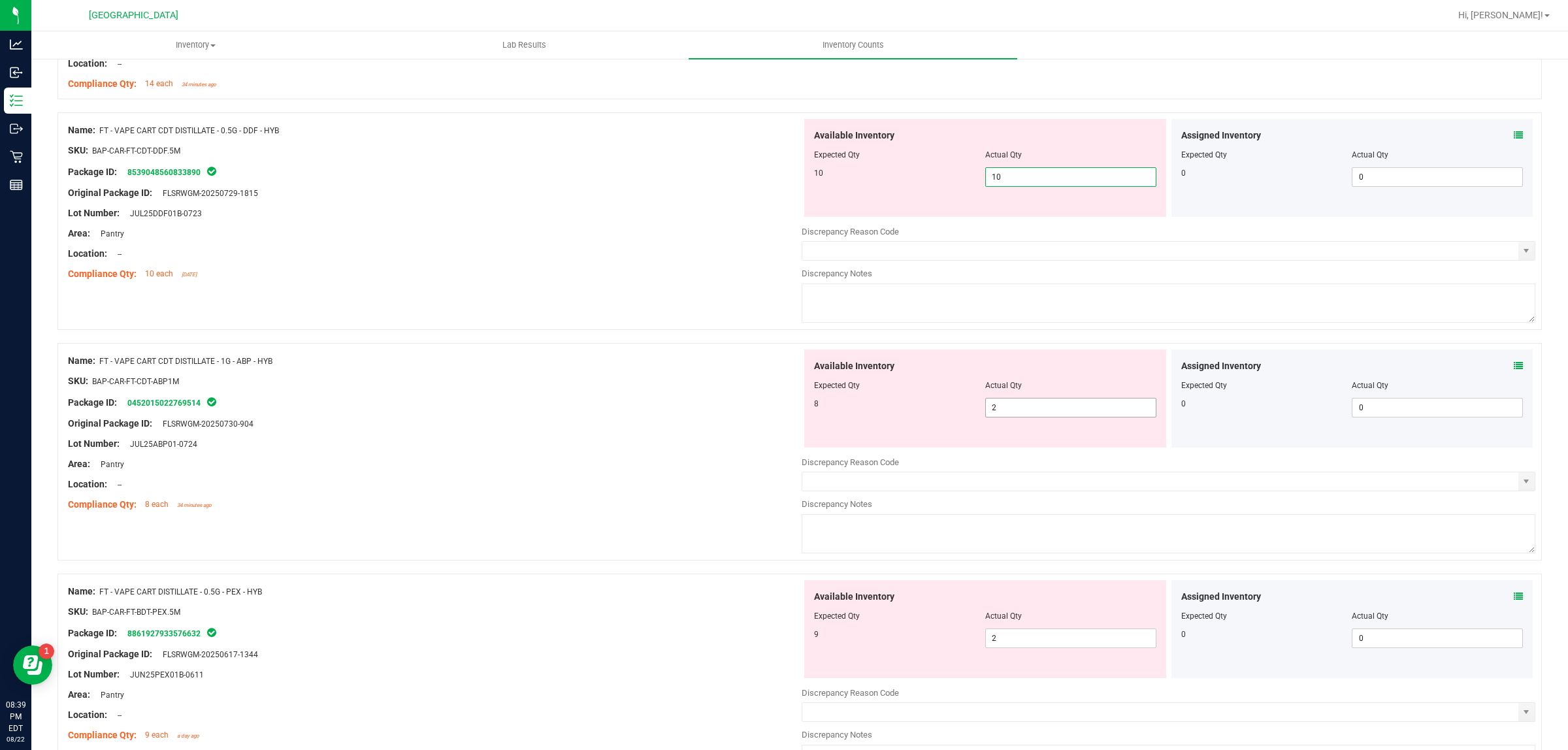
type input "10"
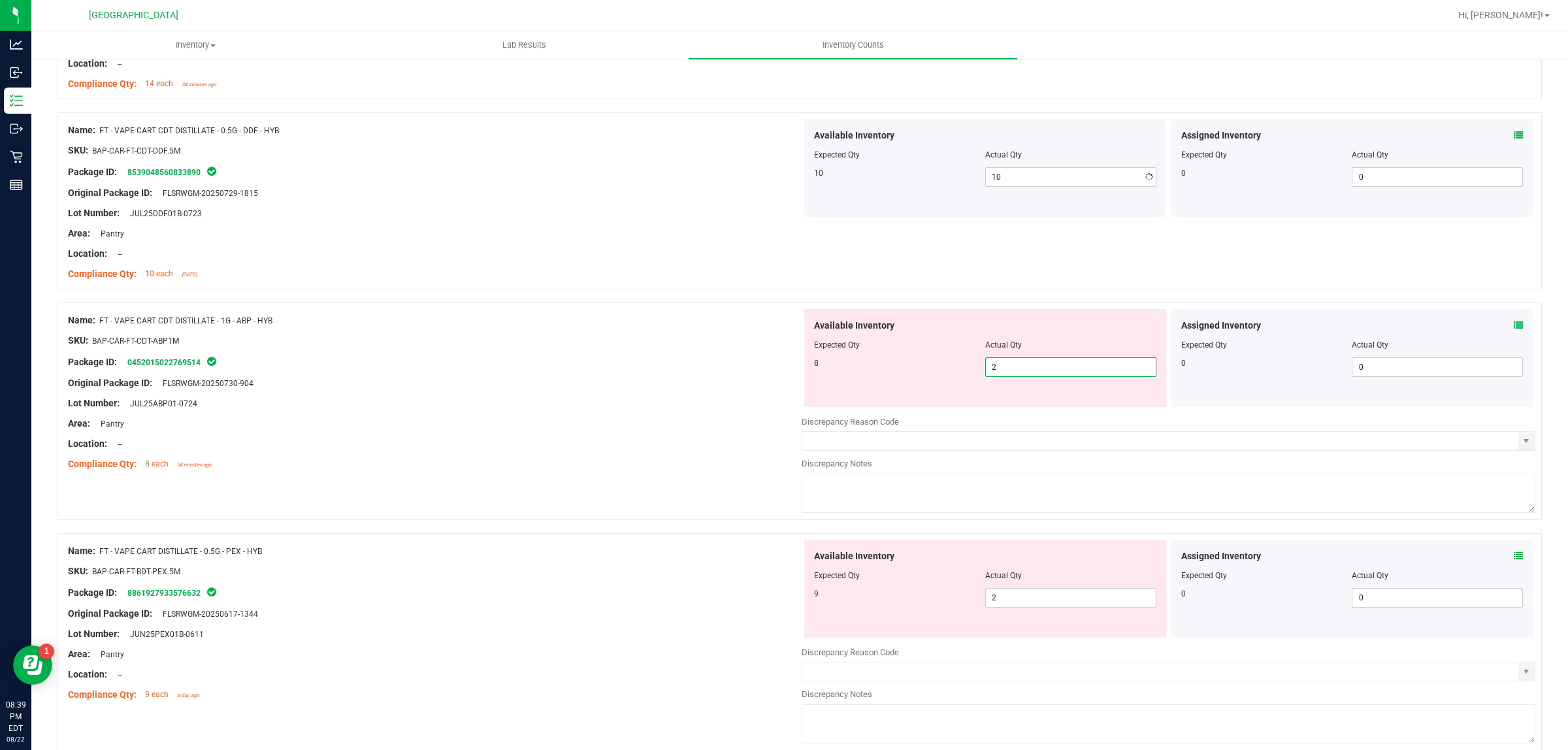
click at [1057, 406] on div "Available Inventory Expected Qty Actual Qty 8 2 2" at bounding box center [985, 358] width 362 height 98
click at [1049, 355] on div at bounding box center [985, 354] width 342 height 6
click at [1046, 373] on span "2 2" at bounding box center [1070, 367] width 171 height 20
click at [1046, 373] on input "2" at bounding box center [1071, 367] width 170 height 19
type input "8"
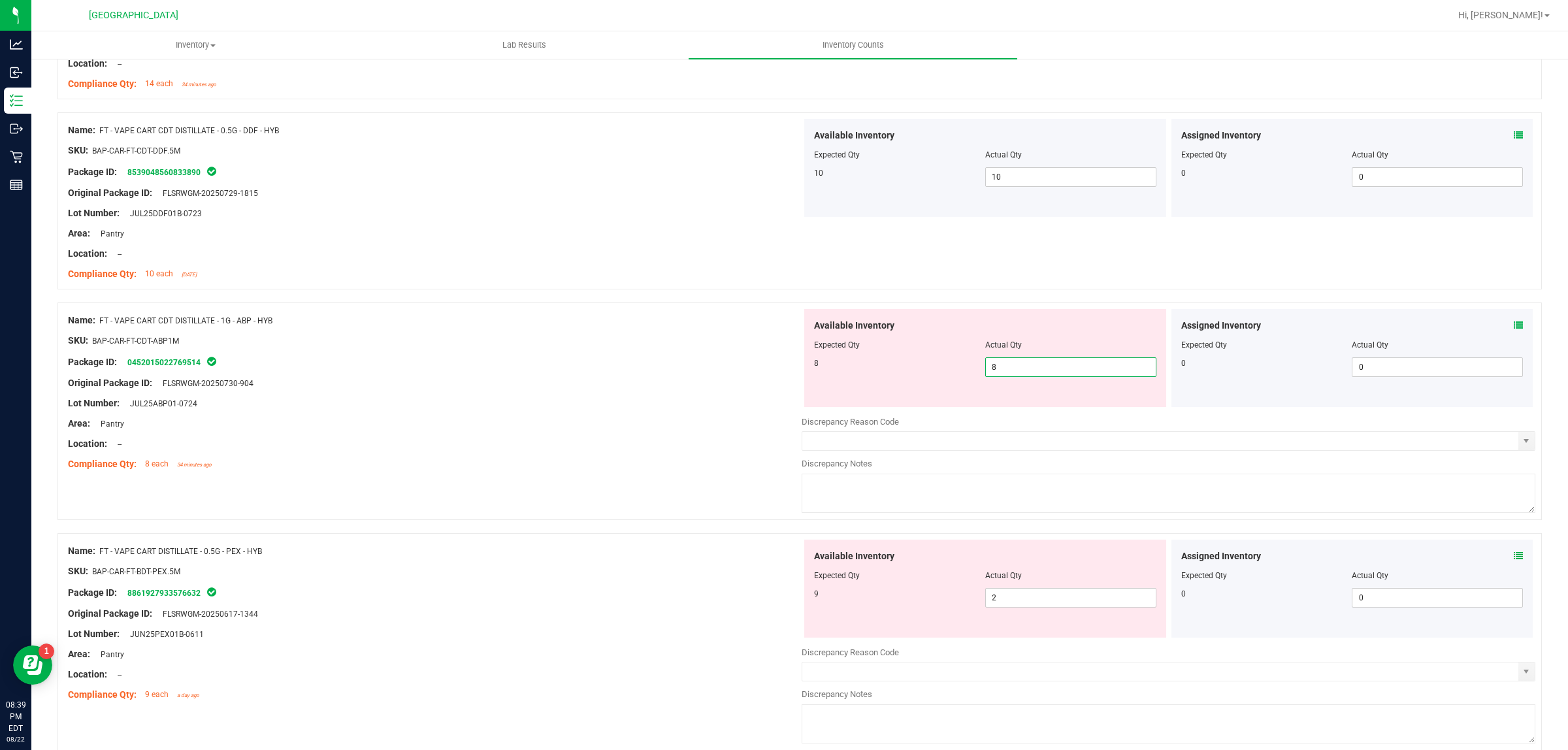
type input "8"
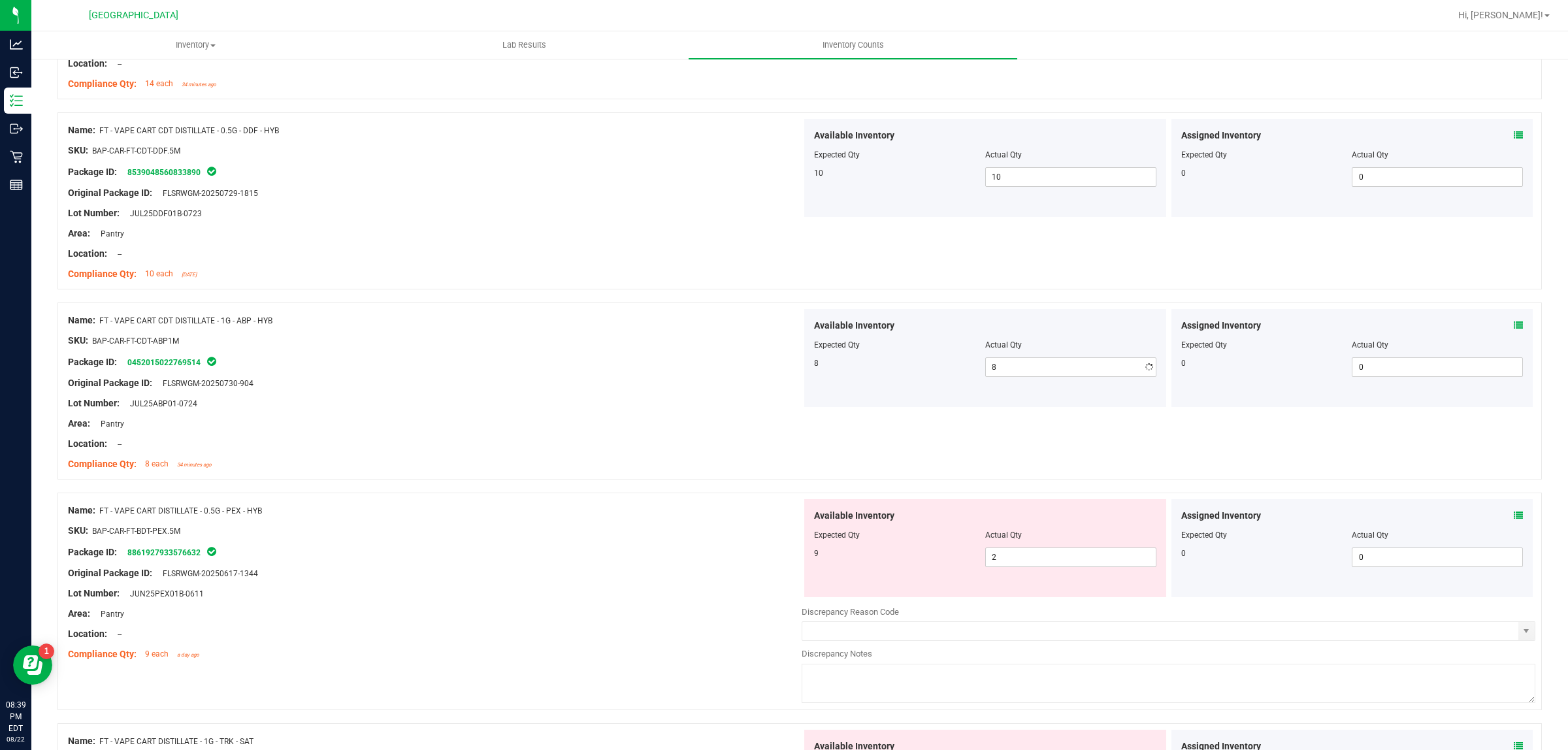
click at [1019, 585] on div "Available Inventory Expected Qty Actual Qty 9 2 2" at bounding box center [985, 548] width 362 height 98
click at [1019, 560] on span "2 2" at bounding box center [1070, 558] width 171 height 20
click at [1019, 560] on input "2" at bounding box center [1071, 557] width 170 height 19
type input "9"
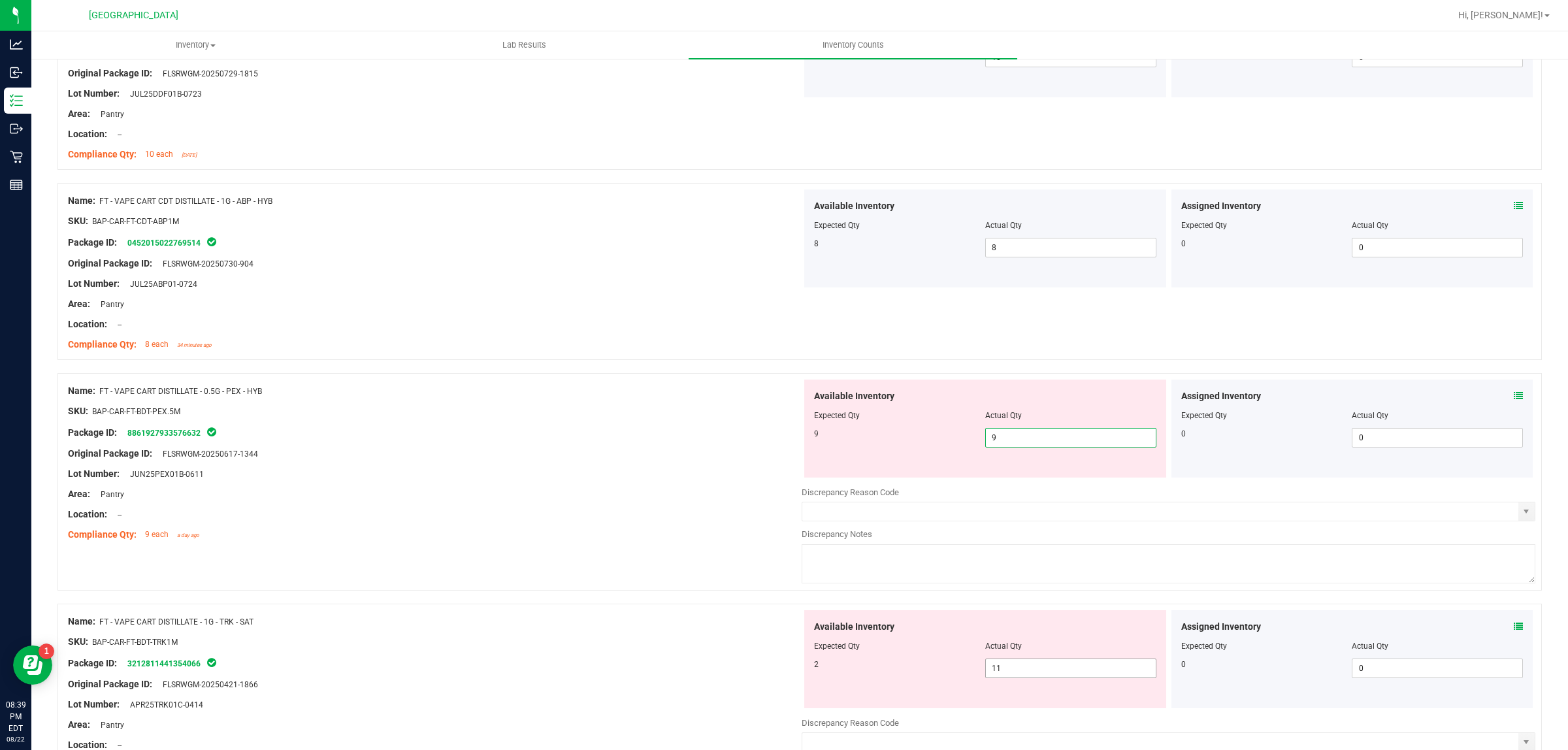
scroll to position [1105, 0]
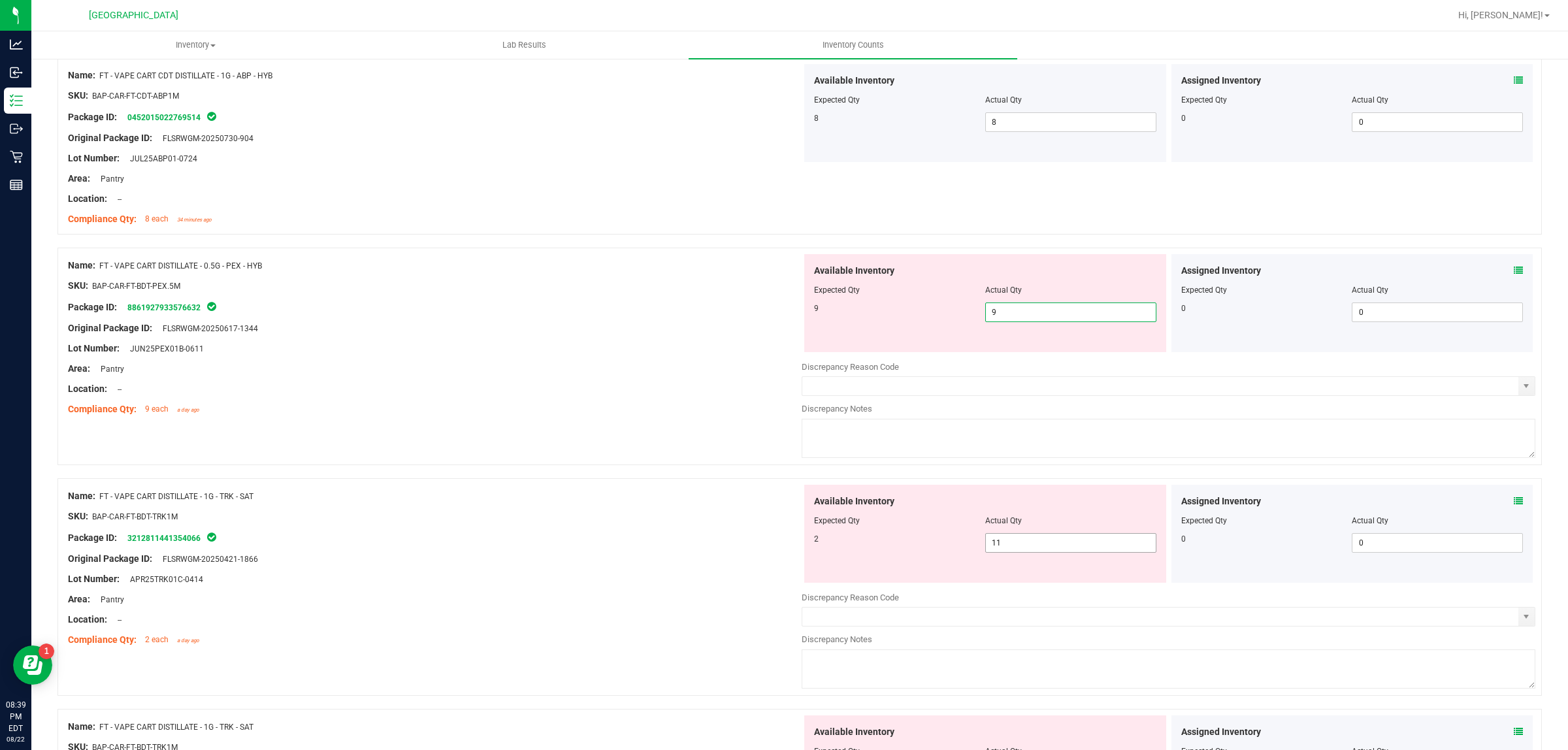
type input "9"
click at [1017, 550] on div "Available Inventory Expected Qty Actual Qty 2 11 11" at bounding box center [1168, 589] width 734 height 207
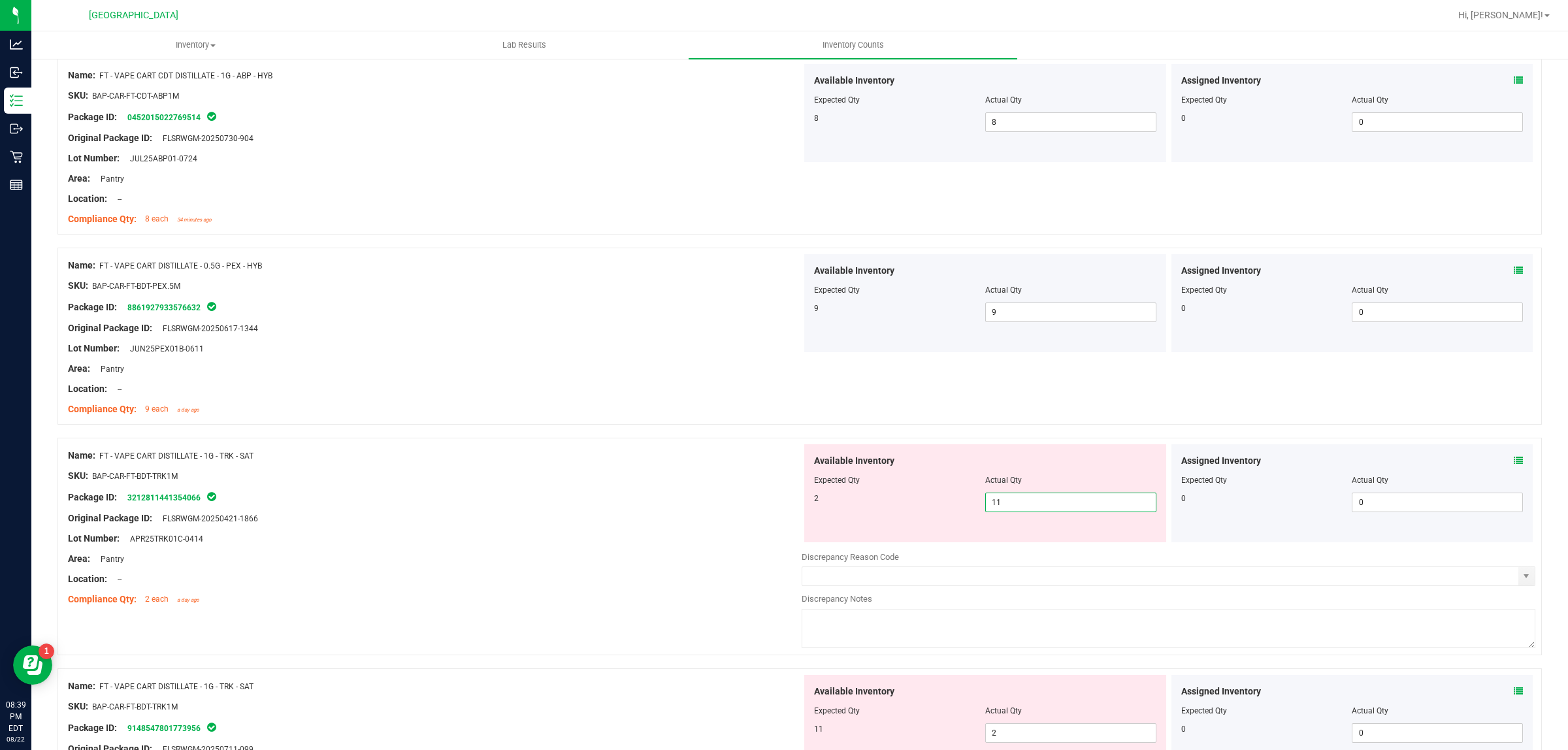
click at [1024, 506] on input "11" at bounding box center [1071, 502] width 170 height 19
type input "2"
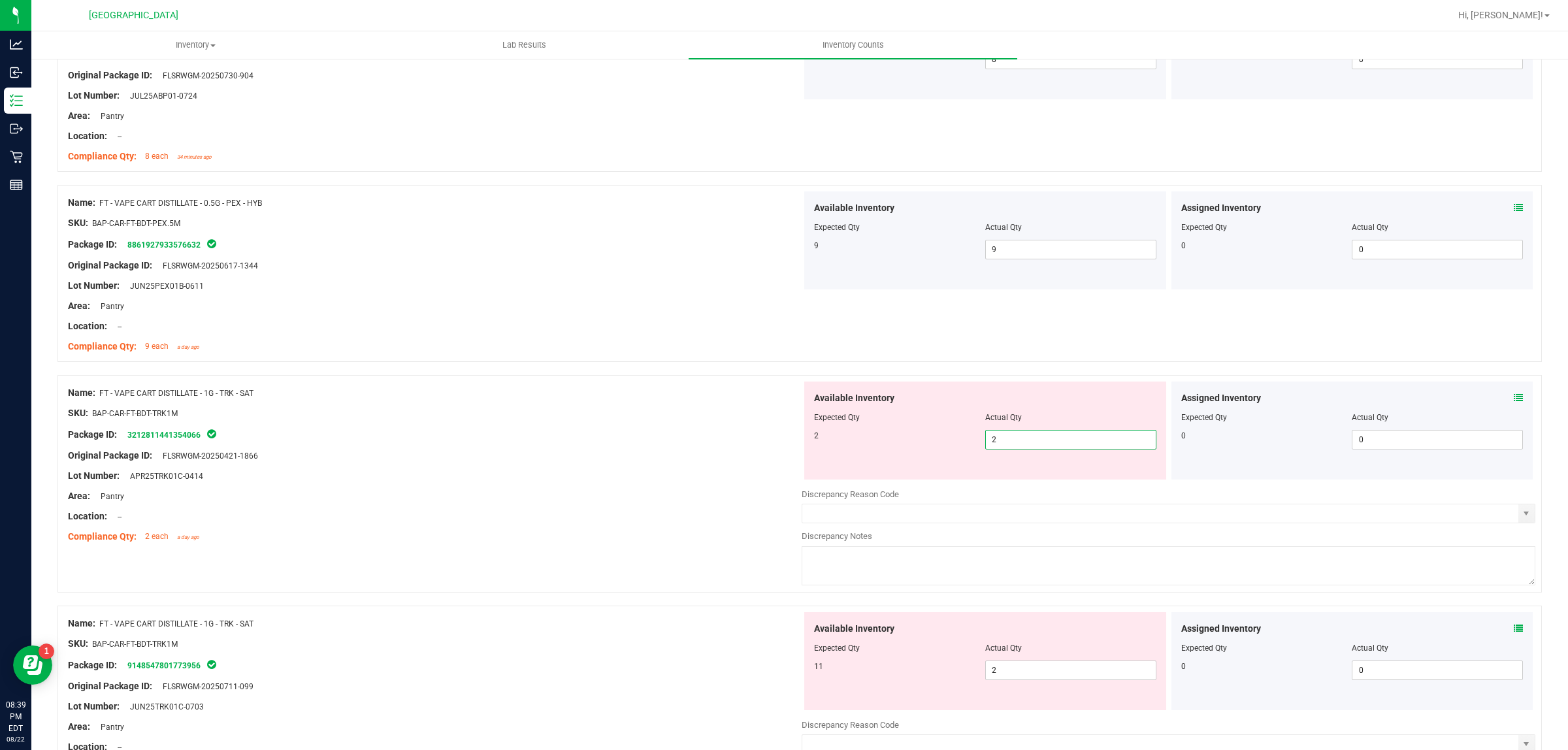
scroll to position [1269, 0]
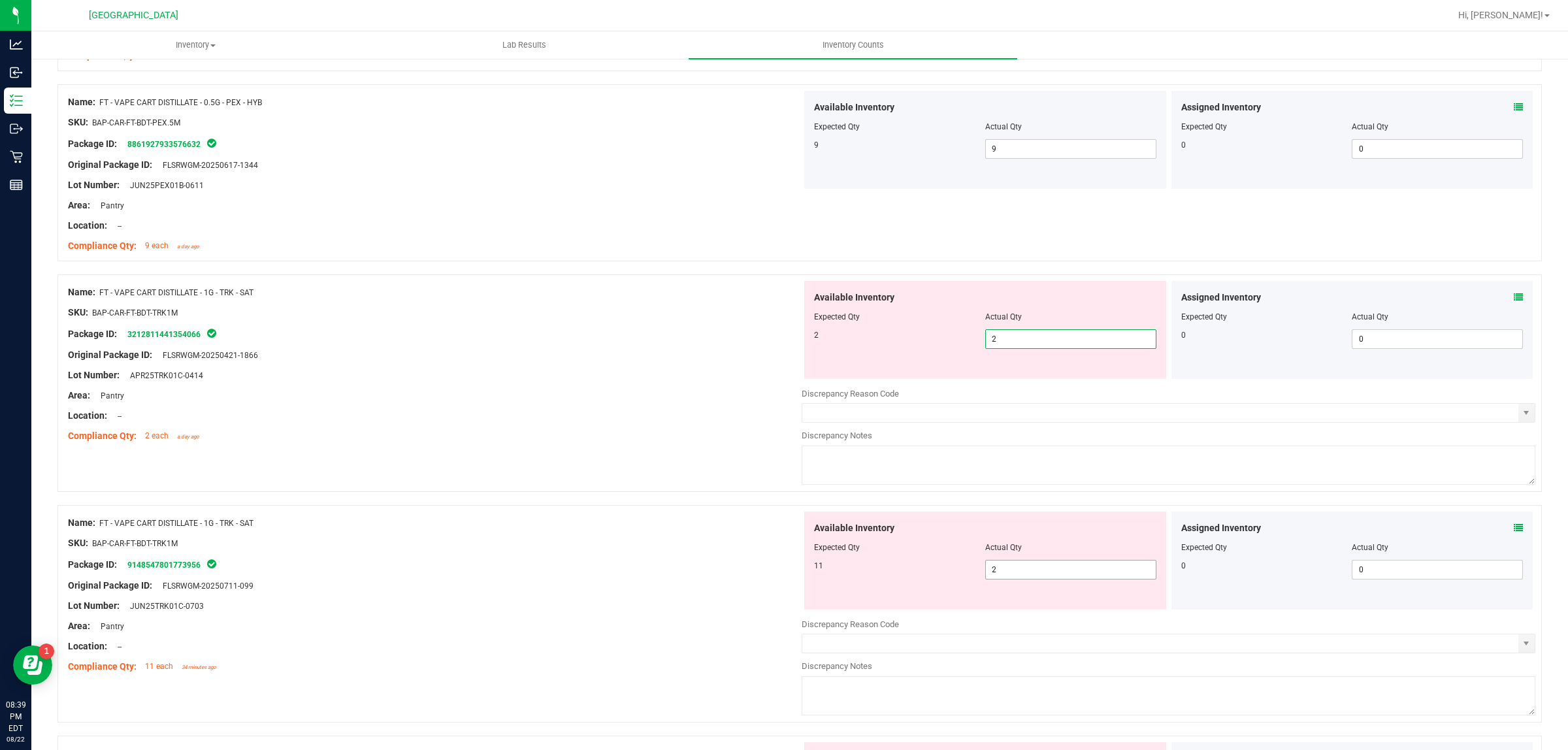
type input "2"
click at [1022, 582] on div "Available Inventory Expected Qty Actual Qty 11 2 2" at bounding box center [1168, 615] width 734 height 207
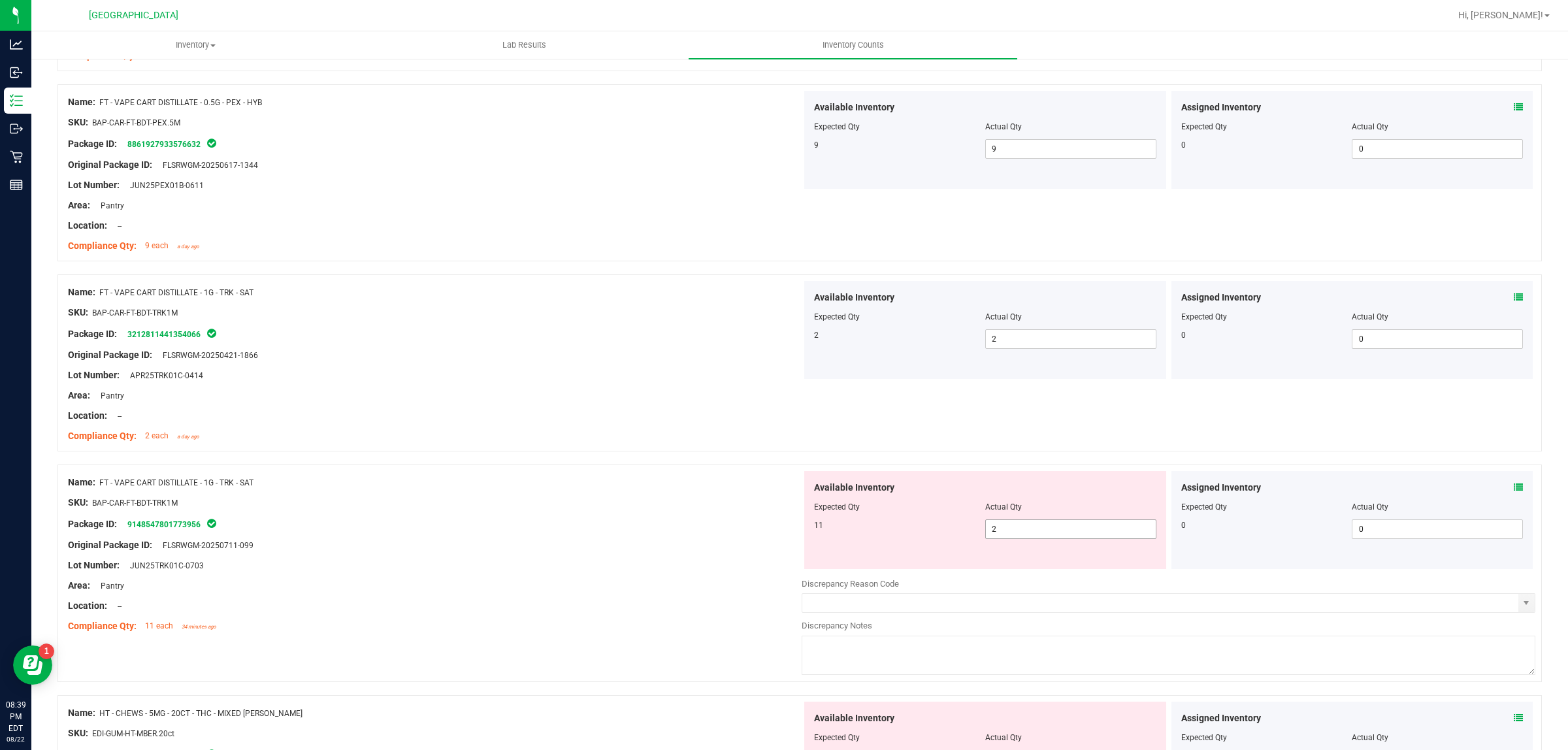
click at [1017, 533] on span "2 2" at bounding box center [1070, 529] width 171 height 20
click at [1016, 533] on input "2" at bounding box center [1071, 529] width 170 height 19
type input "11"
click at [691, 525] on div "Package ID: 9148547801773956" at bounding box center [435, 524] width 734 height 16
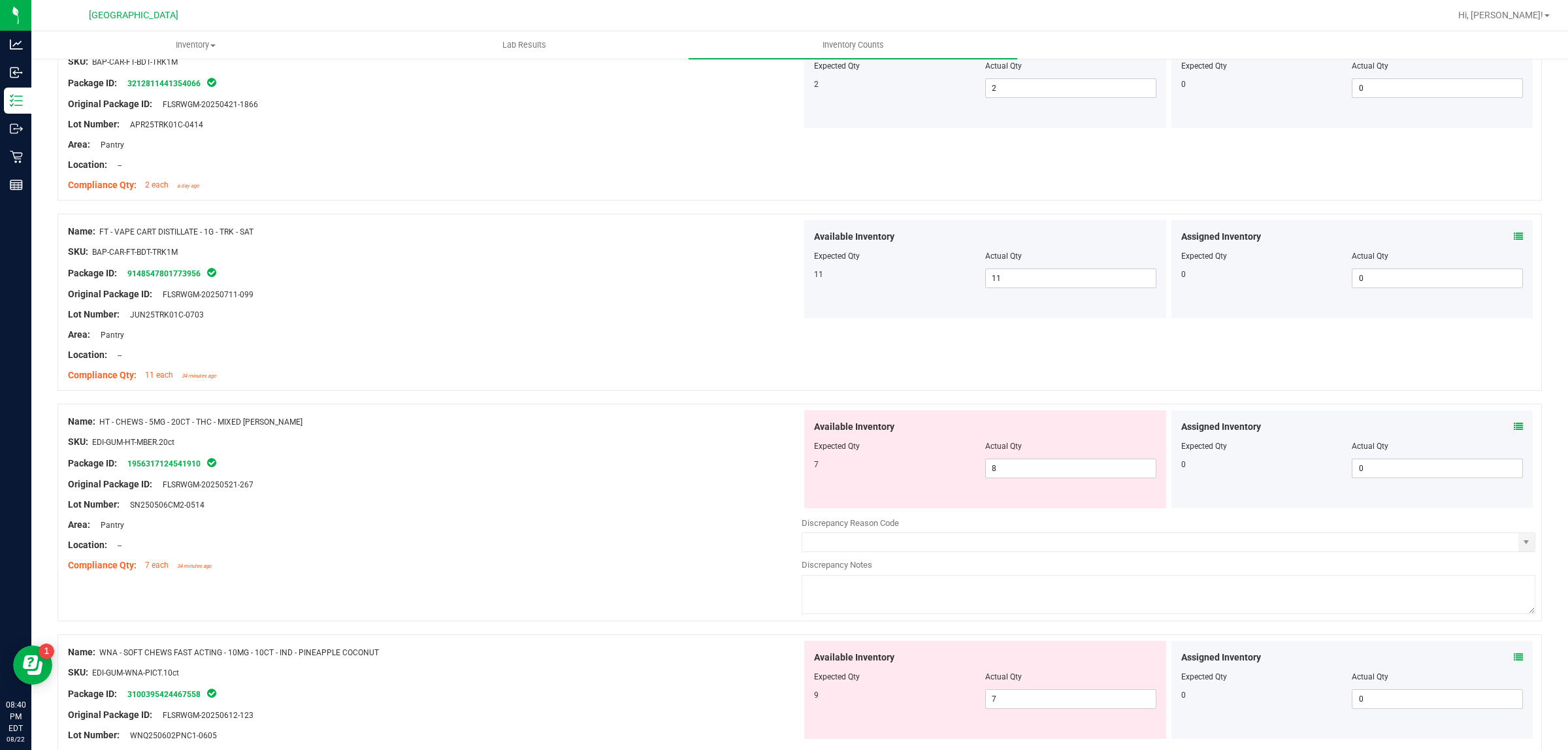
scroll to position [1677, 0]
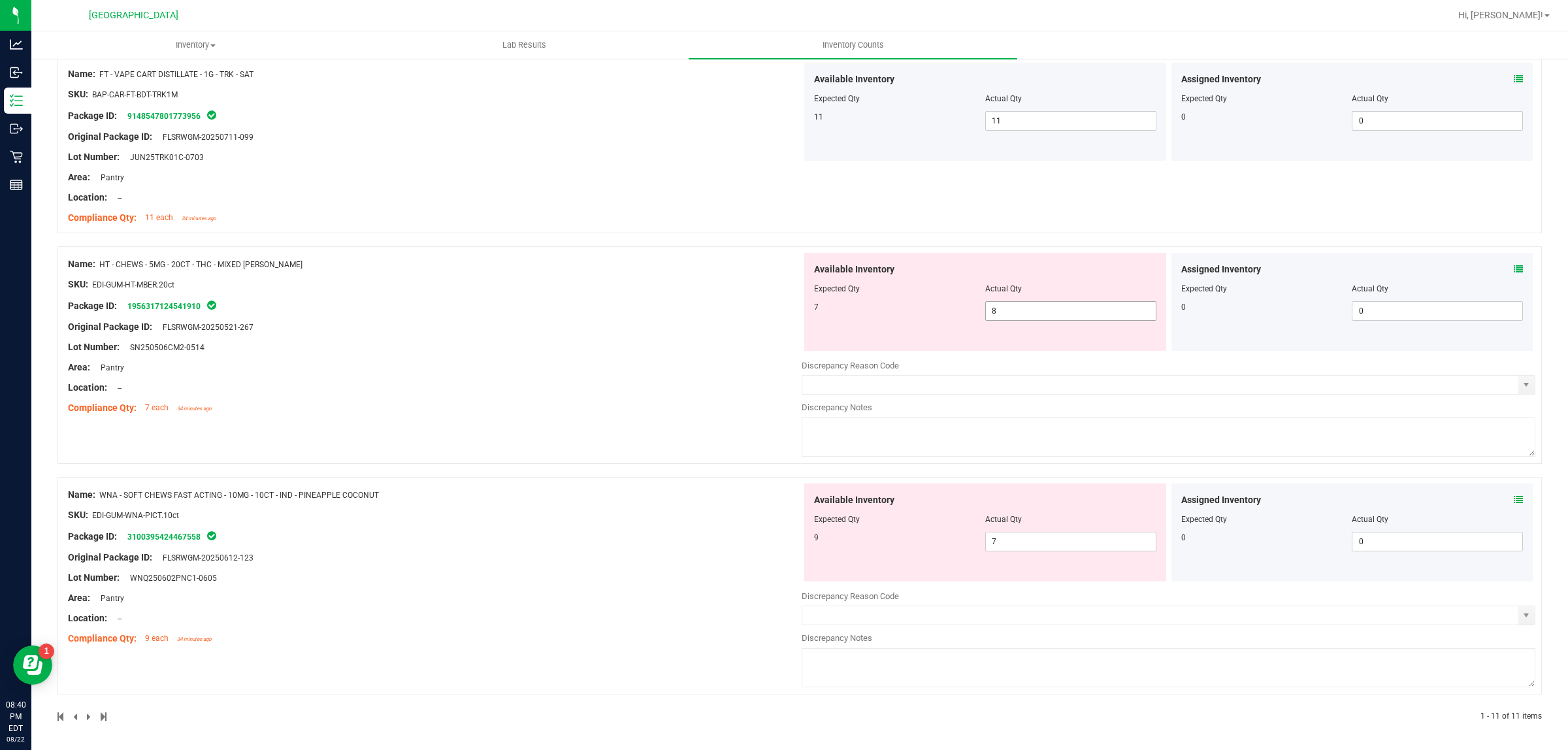
click at [1037, 316] on span "8 8" at bounding box center [1070, 311] width 171 height 20
click at [1037, 316] on input "8" at bounding box center [1071, 310] width 170 height 19
type input "7"
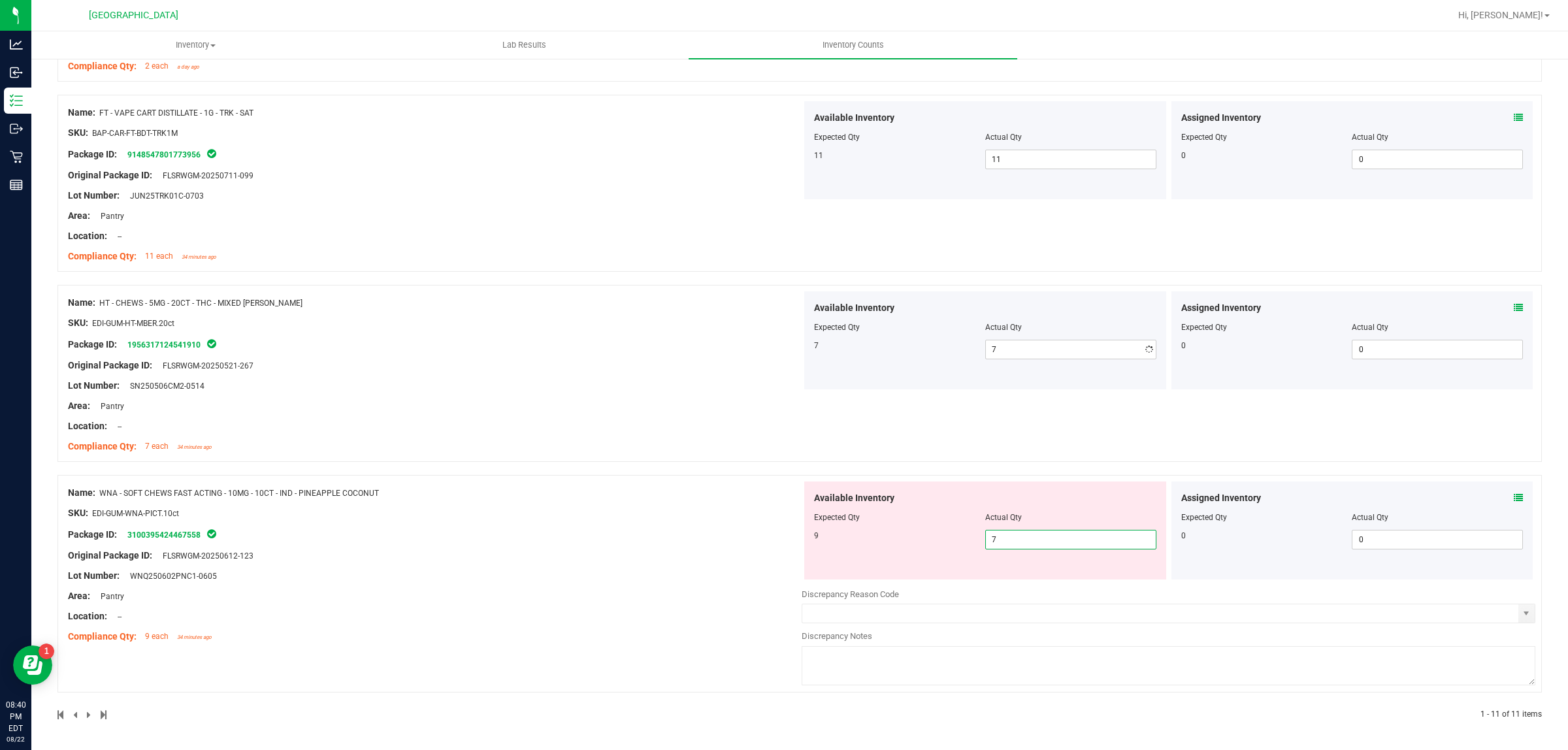
click at [1026, 547] on span "7 7" at bounding box center [1070, 540] width 171 height 20
click at [1024, 547] on input "7" at bounding box center [1071, 539] width 170 height 19
type input "9"
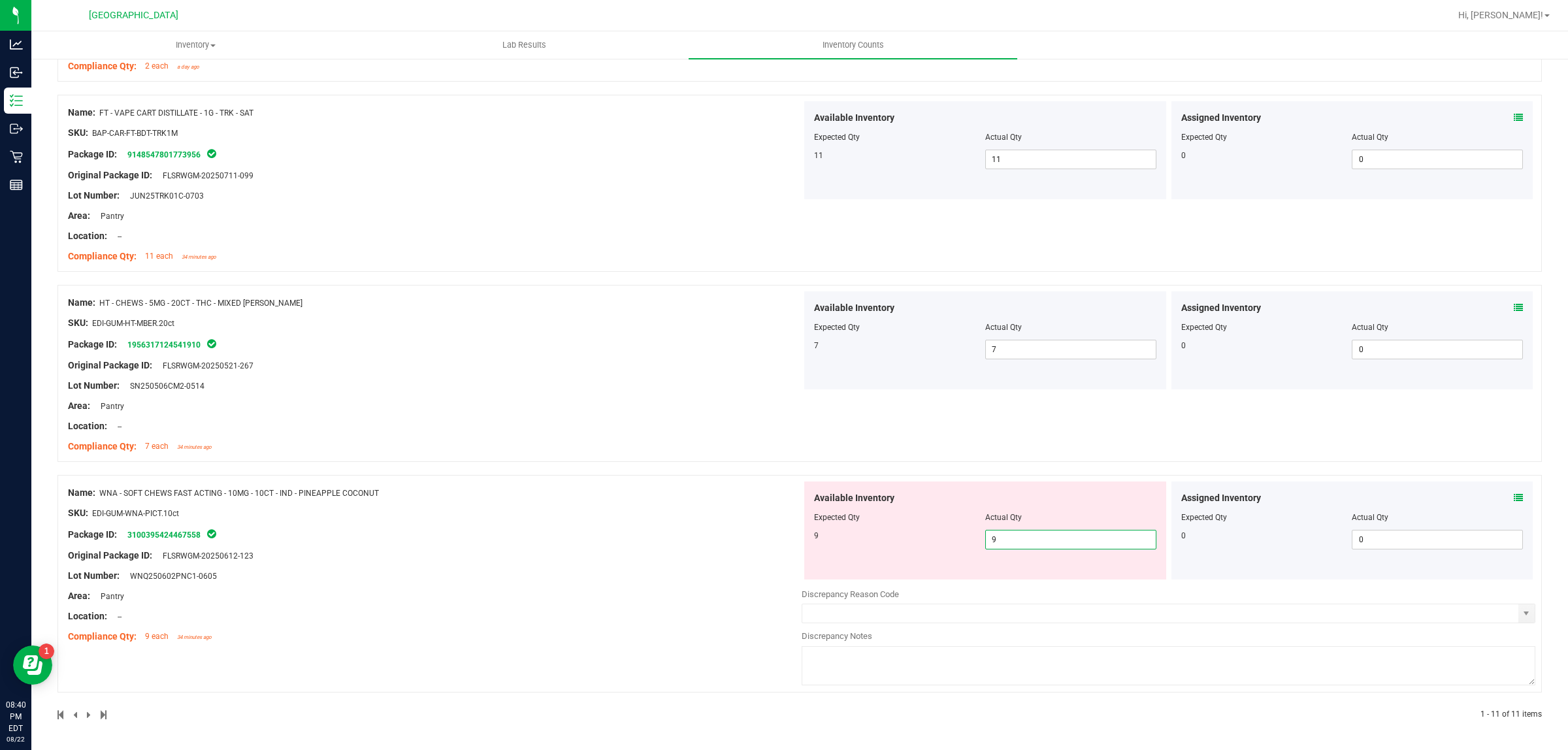
click at [686, 402] on div "Name: HT - CHEWS - 5MG - 20CT - THC - MIXED [PERSON_NAME] SKU: EDI-GUM-HT-MBER.…" at bounding box center [435, 375] width 734 height 167
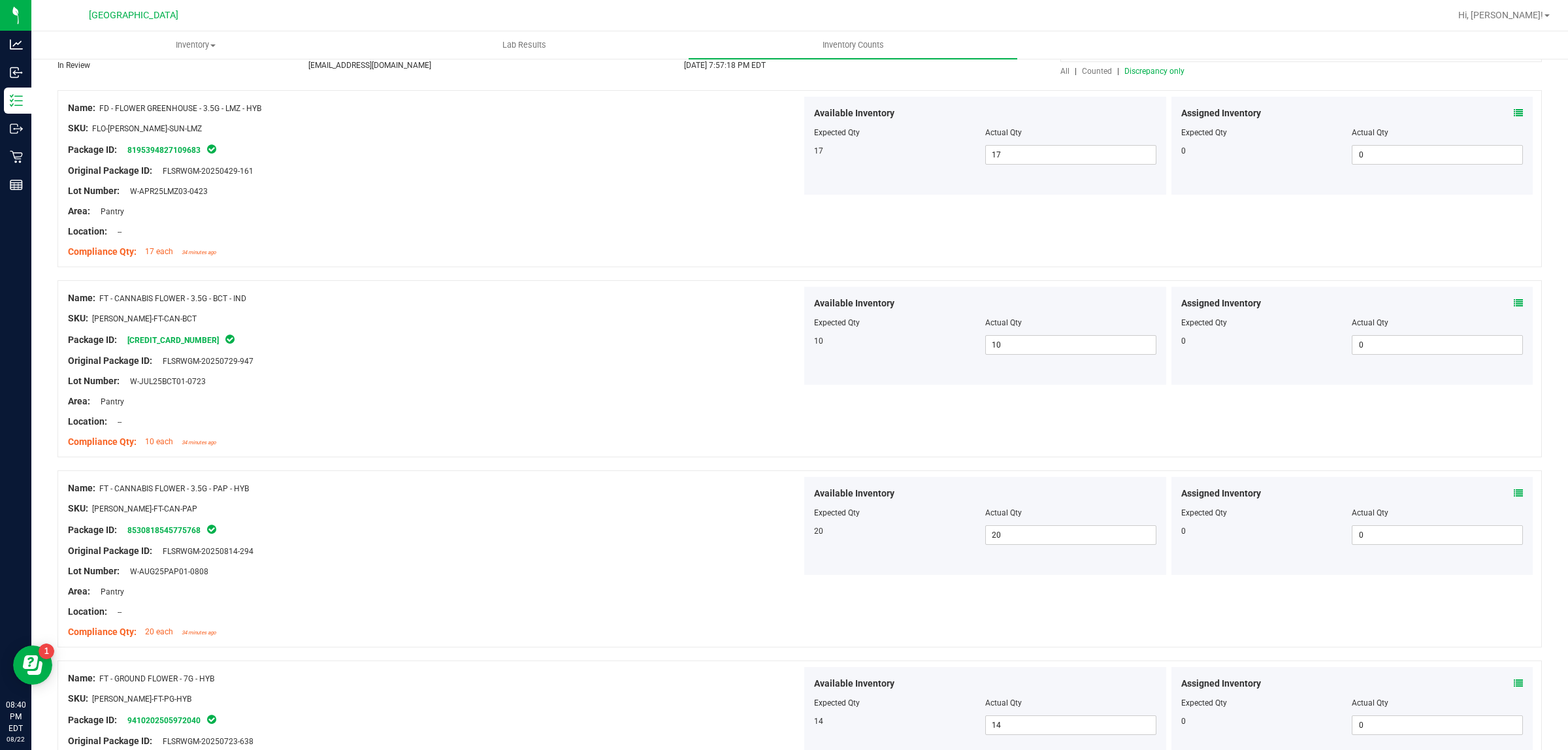
scroll to position [0, 0]
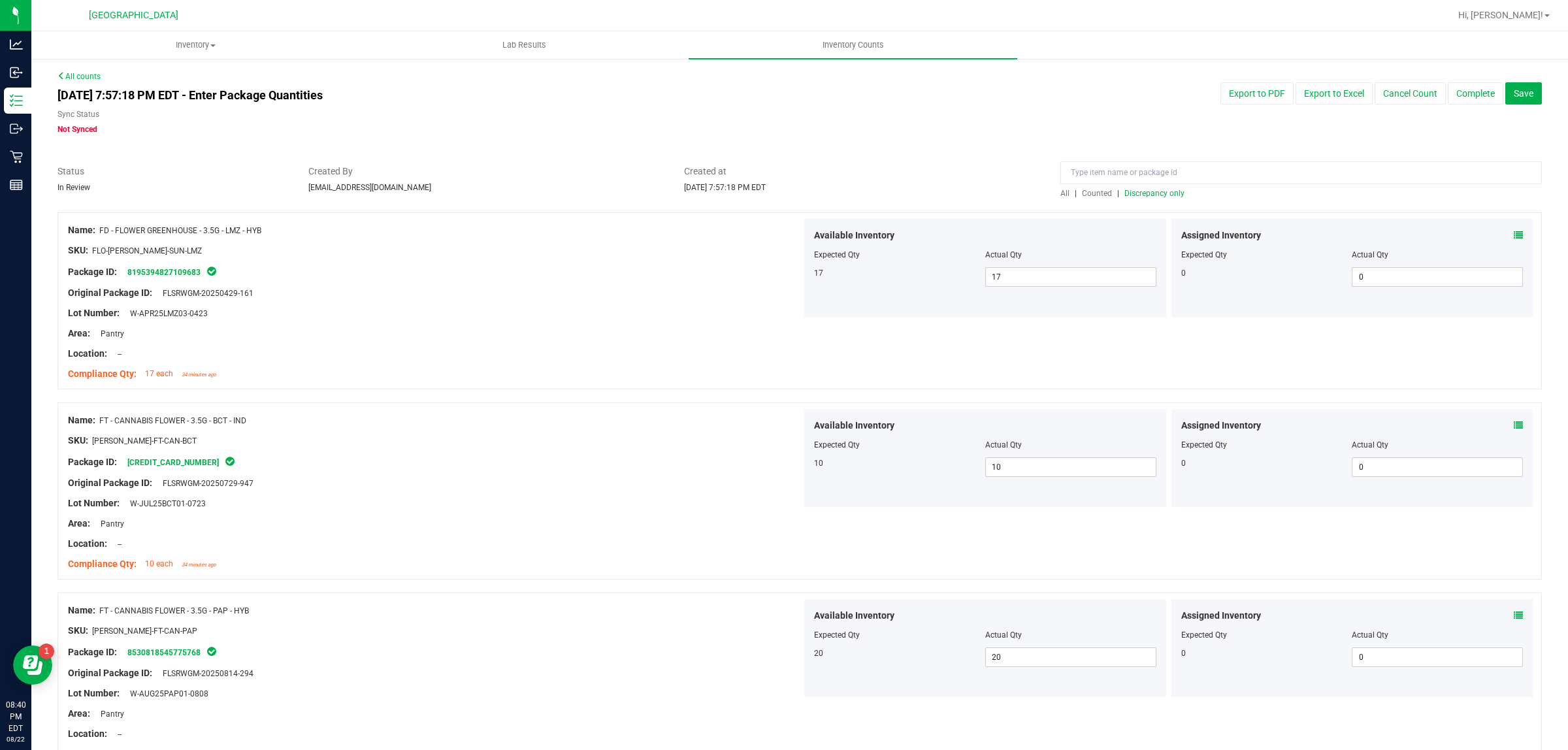
click at [1144, 196] on span "Discrepancy only" at bounding box center [1154, 193] width 60 height 9
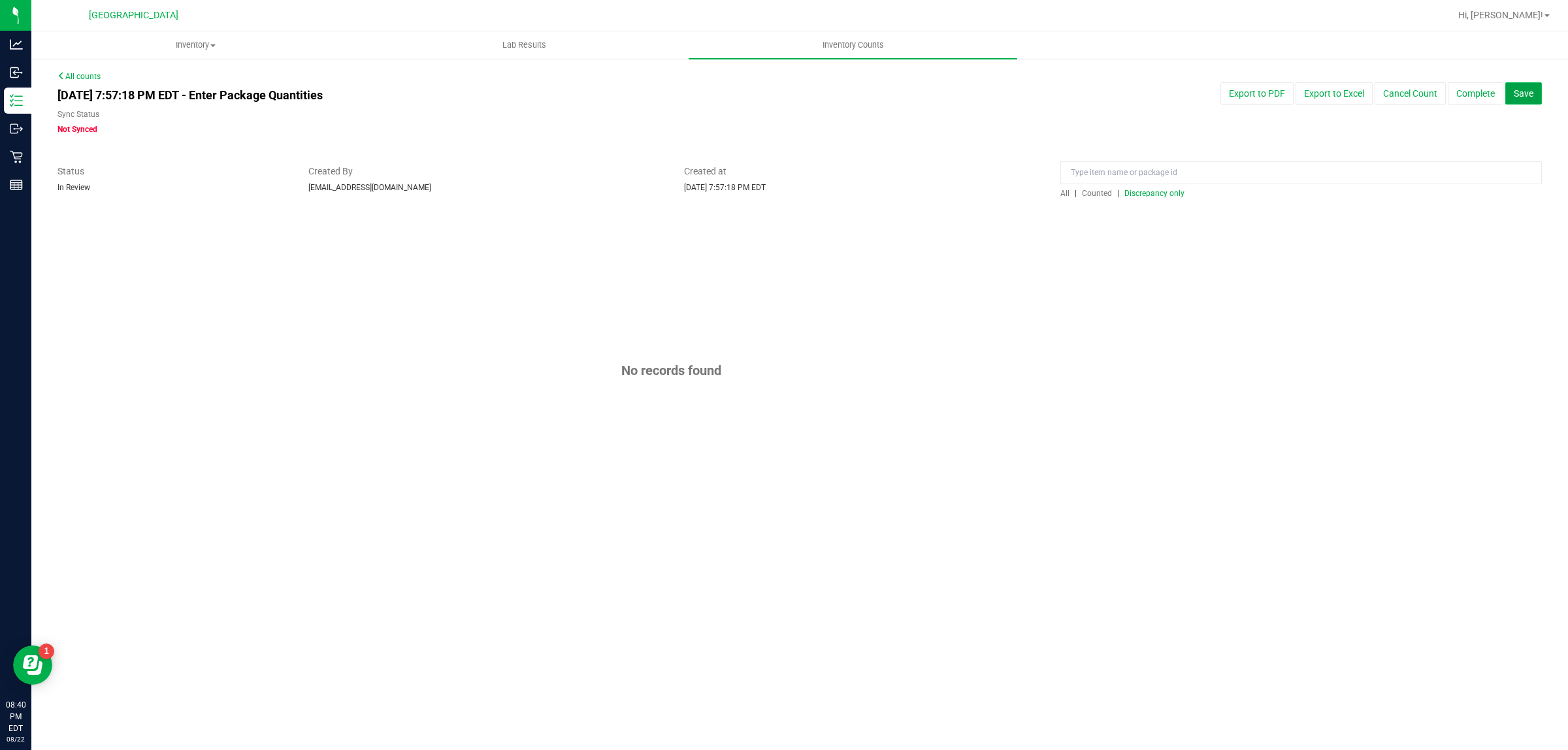
click at [1528, 96] on span "Save" at bounding box center [1523, 93] width 20 height 11
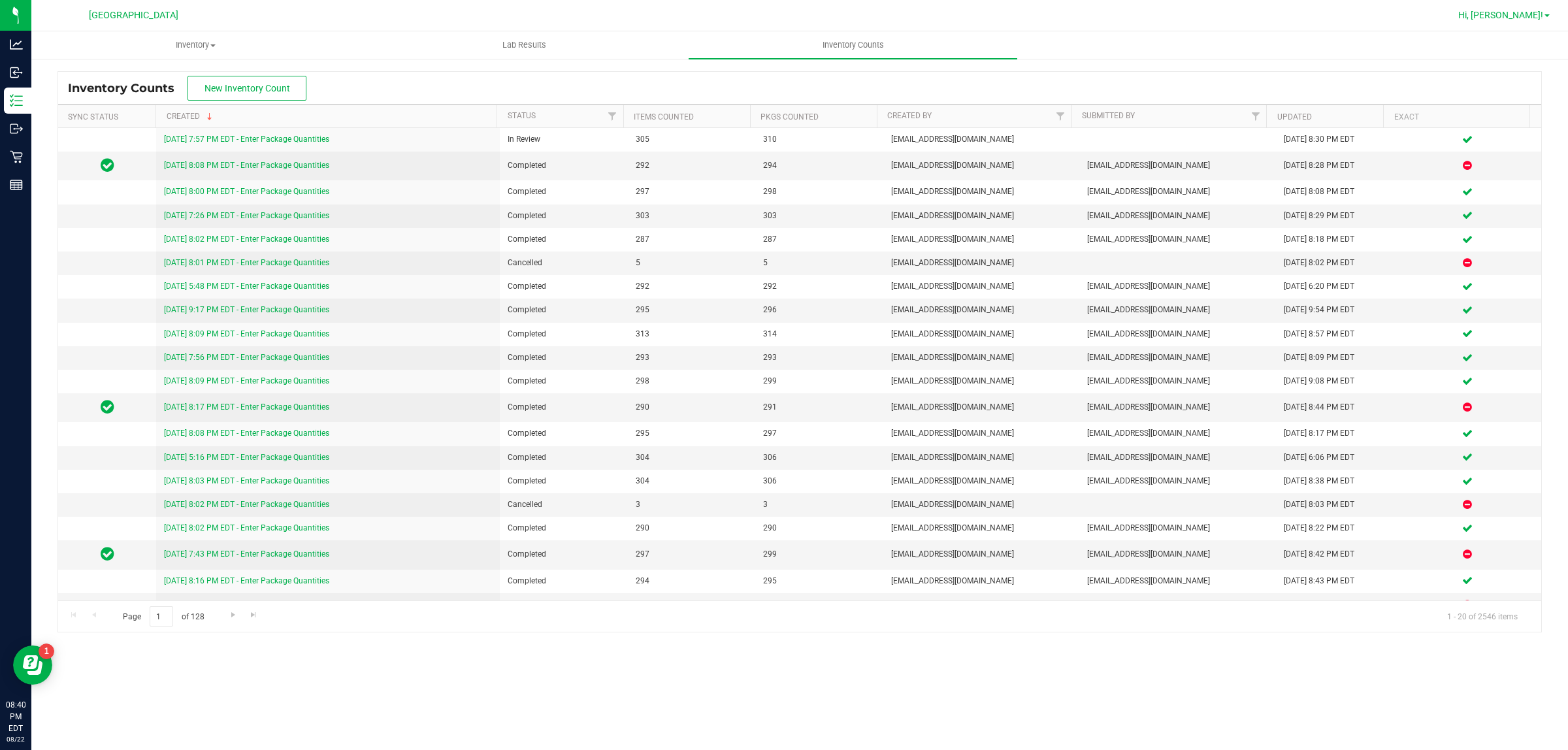
click at [1533, 20] on span "Hi, [PERSON_NAME]!" at bounding box center [1501, 15] width 85 height 11
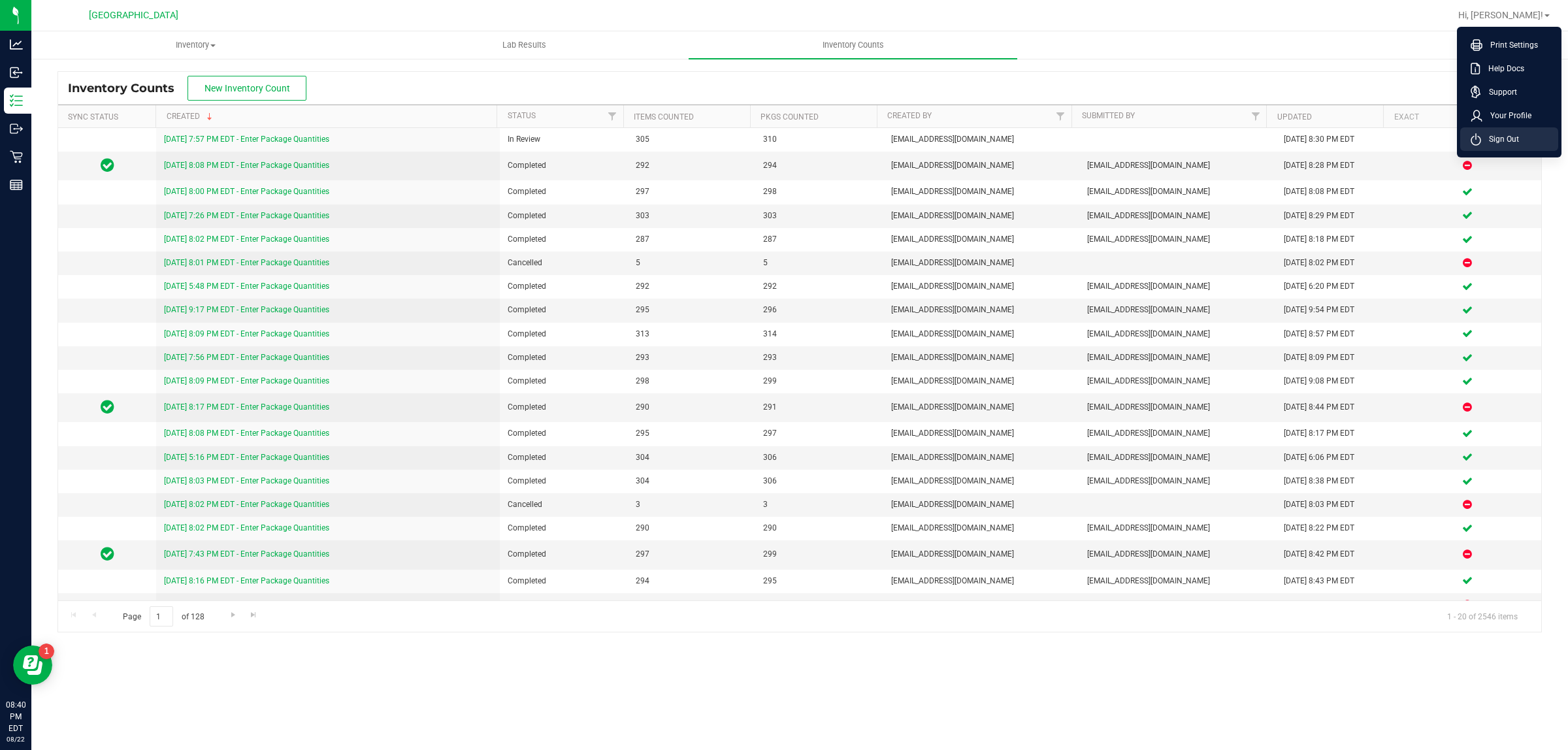
click at [1500, 137] on span "Sign Out" at bounding box center [1500, 139] width 38 height 13
